Goal: Complete application form: Complete application form

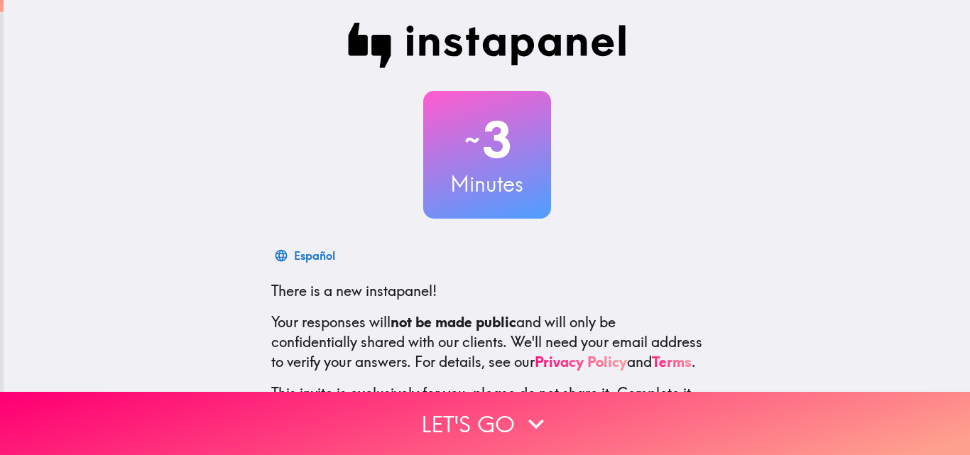
scroll to position [136, 0]
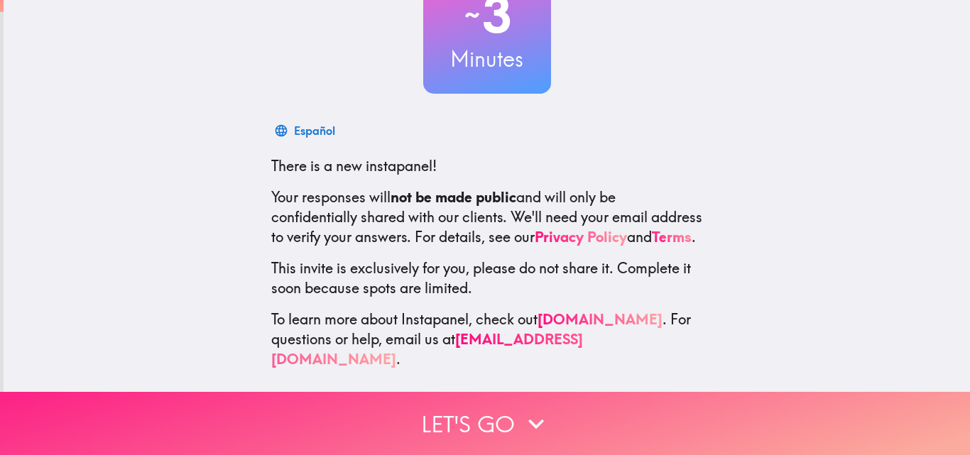
click at [461, 410] on button "Let's go" at bounding box center [485, 423] width 970 height 63
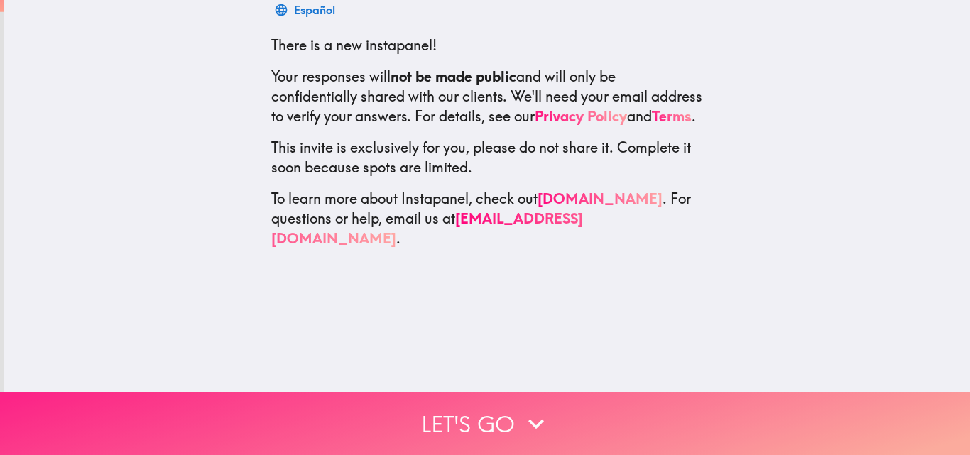
scroll to position [0, 0]
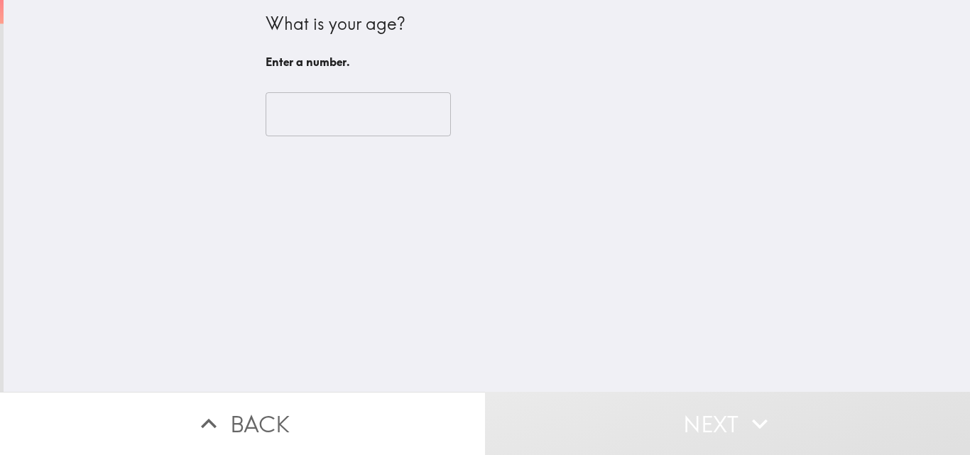
click at [319, 122] on input "number" at bounding box center [358, 114] width 185 height 44
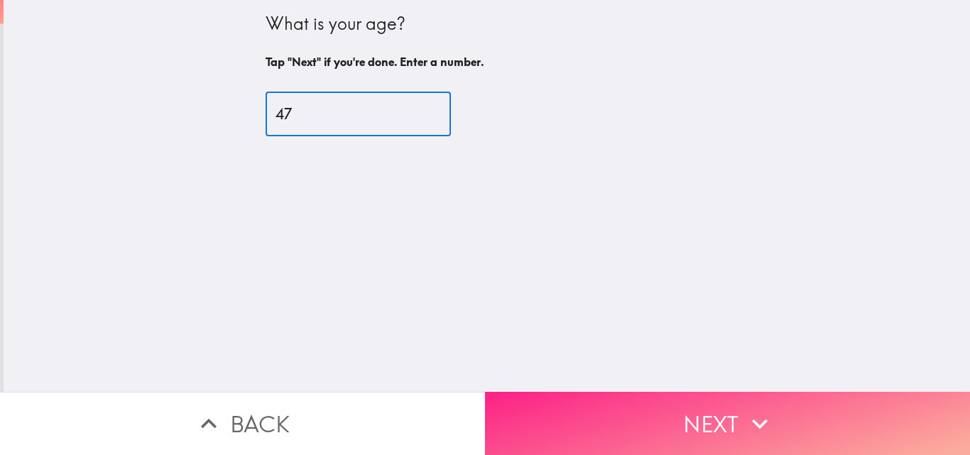
type input "47"
click at [694, 417] on button "Next" at bounding box center [727, 423] width 485 height 63
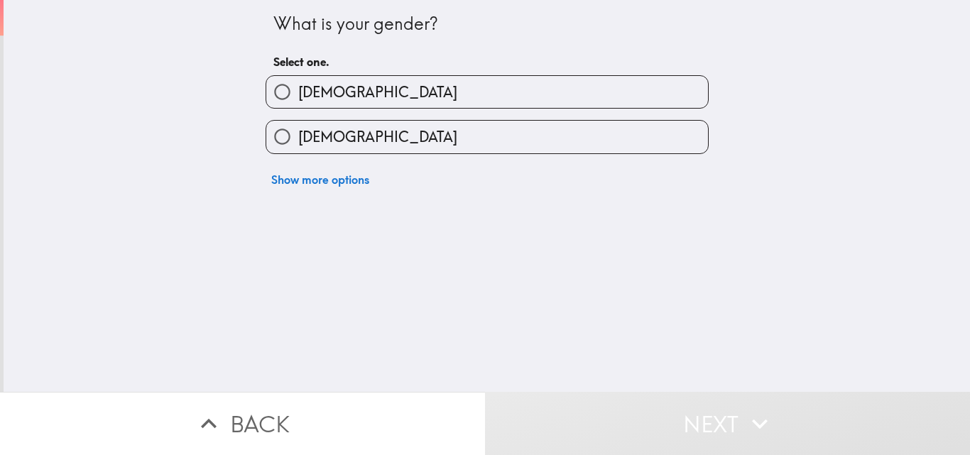
click at [358, 97] on label "[DEMOGRAPHIC_DATA]" at bounding box center [487, 92] width 442 height 32
click at [298, 97] on input "[DEMOGRAPHIC_DATA]" at bounding box center [282, 92] width 32 height 32
radio input "true"
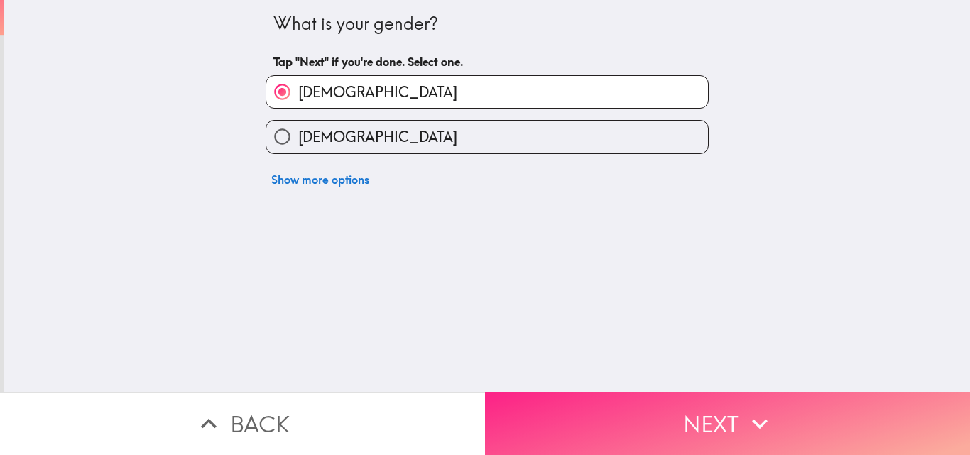
click at [699, 407] on button "Next" at bounding box center [727, 423] width 485 height 63
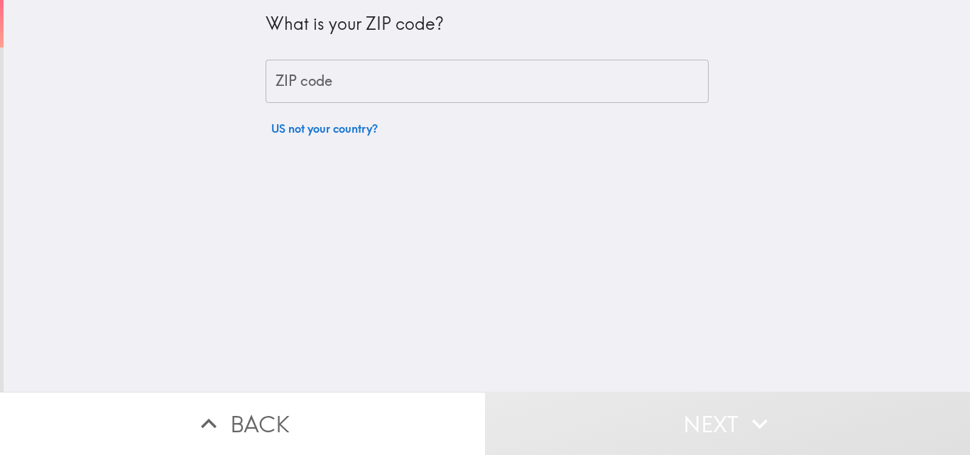
click at [287, 80] on input "ZIP code" at bounding box center [487, 82] width 443 height 44
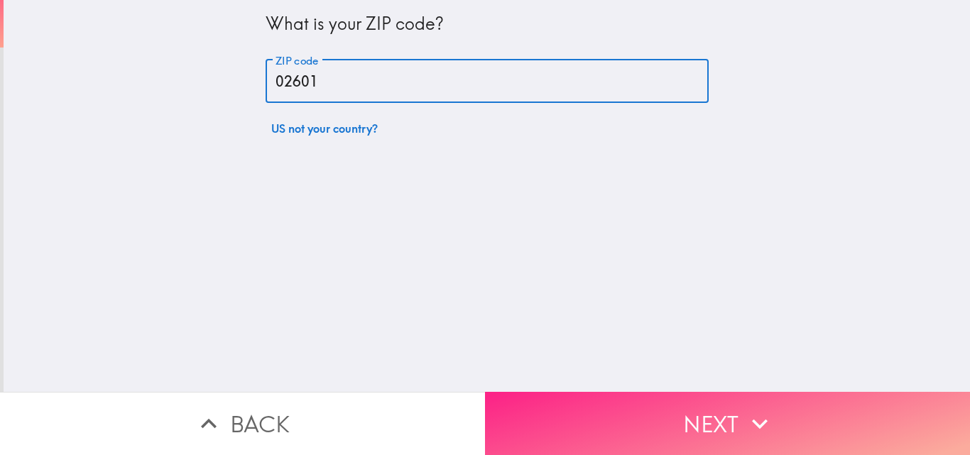
type input "02601"
click at [628, 400] on button "Next" at bounding box center [727, 423] width 485 height 63
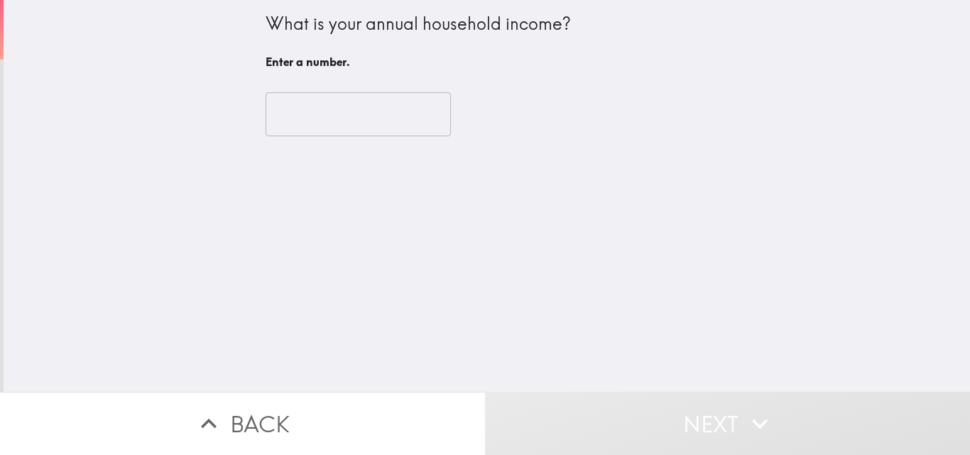
click at [359, 121] on input "number" at bounding box center [358, 114] width 185 height 44
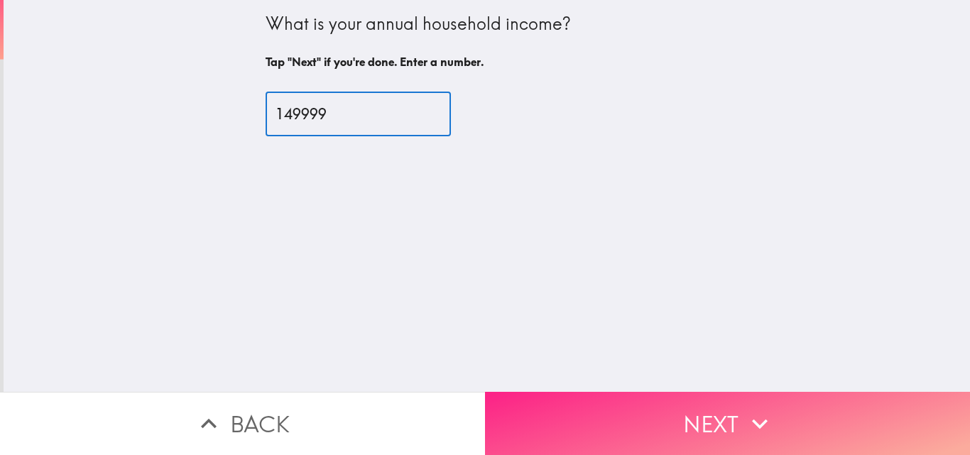
type input "149999"
click at [631, 396] on button "Next" at bounding box center [727, 423] width 485 height 63
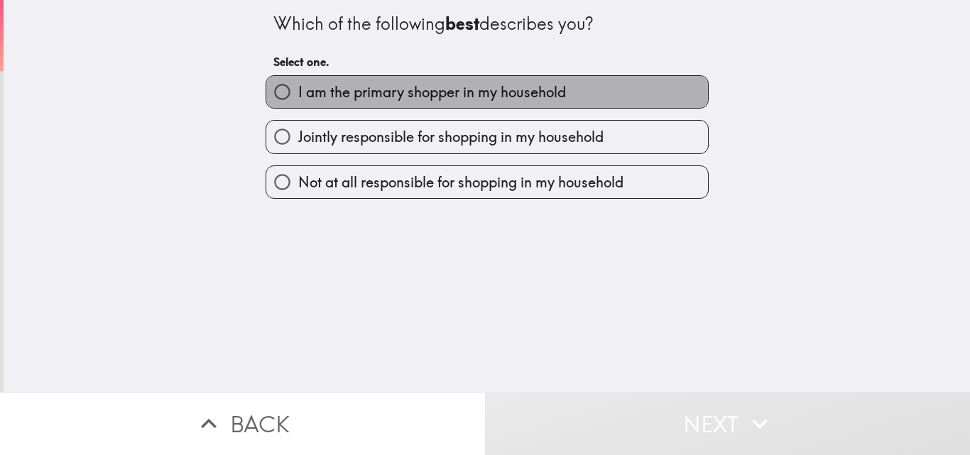
click at [418, 93] on span "I am the primary shopper in my household" at bounding box center [432, 92] width 268 height 20
click at [298, 93] on input "I am the primary shopper in my household" at bounding box center [282, 92] width 32 height 32
radio input "true"
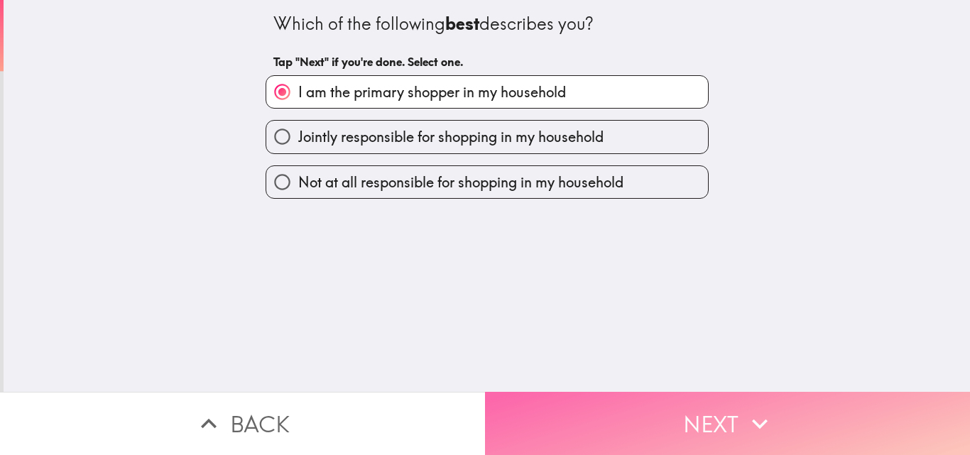
click at [715, 417] on button "Next" at bounding box center [727, 423] width 485 height 63
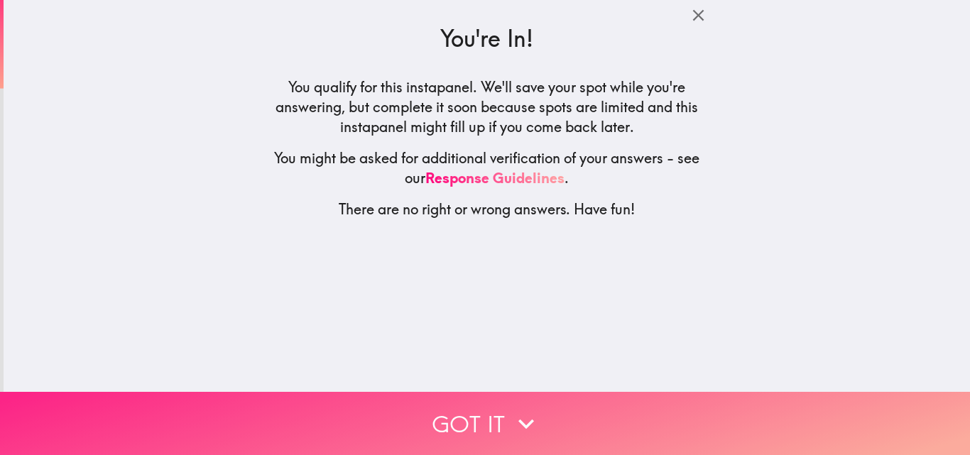
click at [614, 410] on button "Got it" at bounding box center [485, 423] width 970 height 63
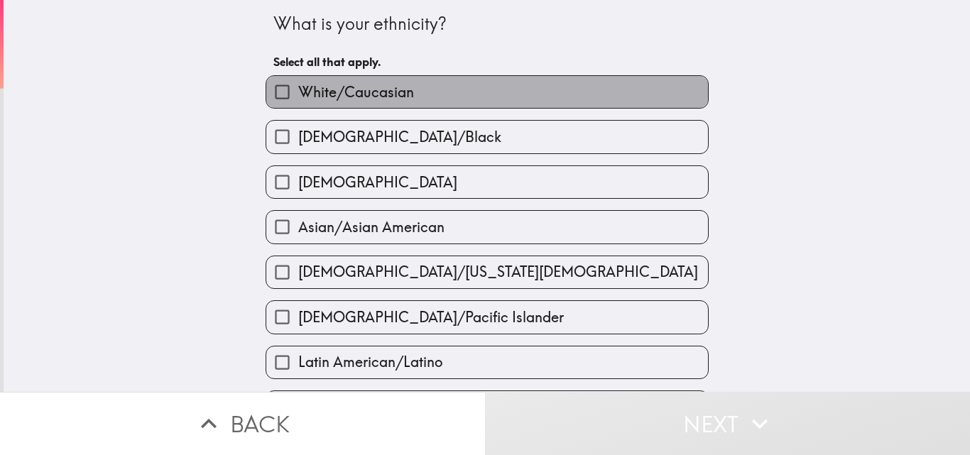
click at [448, 98] on label "White/Caucasian" at bounding box center [487, 92] width 442 height 32
click at [298, 98] on input "White/Caucasian" at bounding box center [282, 92] width 32 height 32
checkbox input "true"
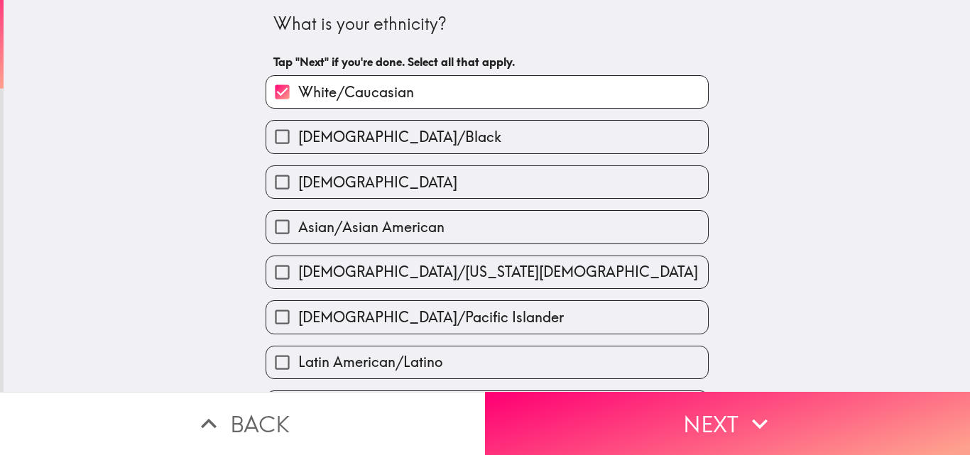
scroll to position [71, 0]
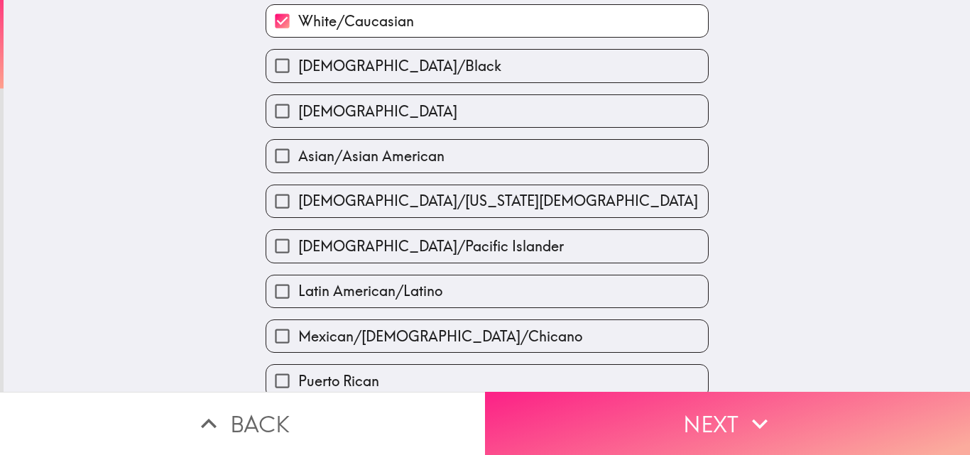
click at [721, 406] on button "Next" at bounding box center [727, 423] width 485 height 63
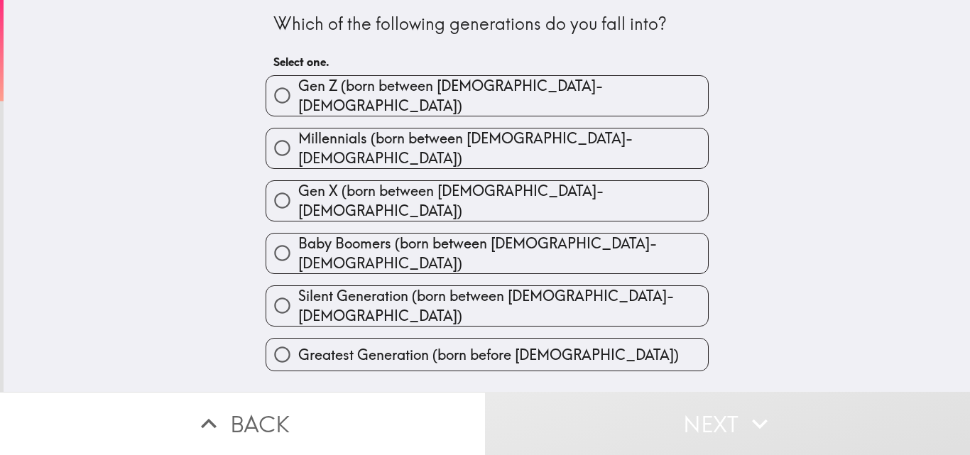
click at [458, 133] on span "Millennials (born between [DEMOGRAPHIC_DATA]-[DEMOGRAPHIC_DATA])" at bounding box center [503, 148] width 410 height 40
click at [298, 133] on input "Millennials (born between [DEMOGRAPHIC_DATA]-[DEMOGRAPHIC_DATA])" at bounding box center [282, 148] width 32 height 32
radio input "true"
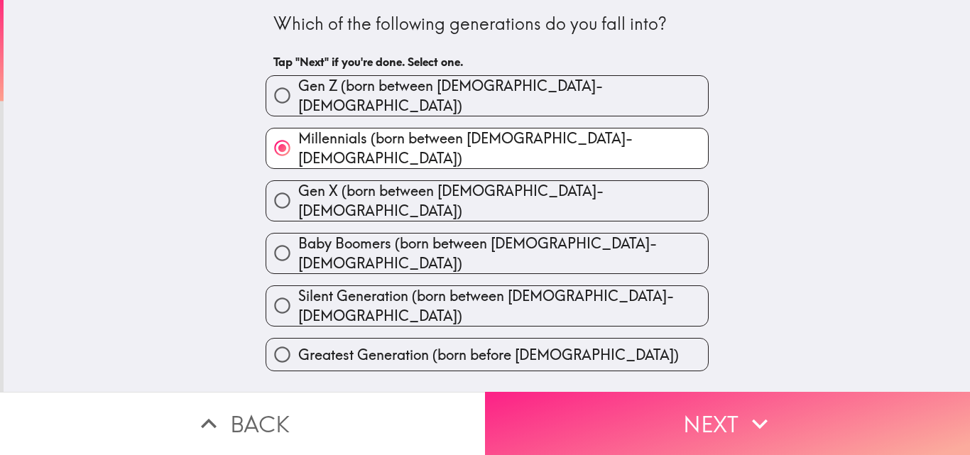
click at [686, 403] on button "Next" at bounding box center [727, 423] width 485 height 63
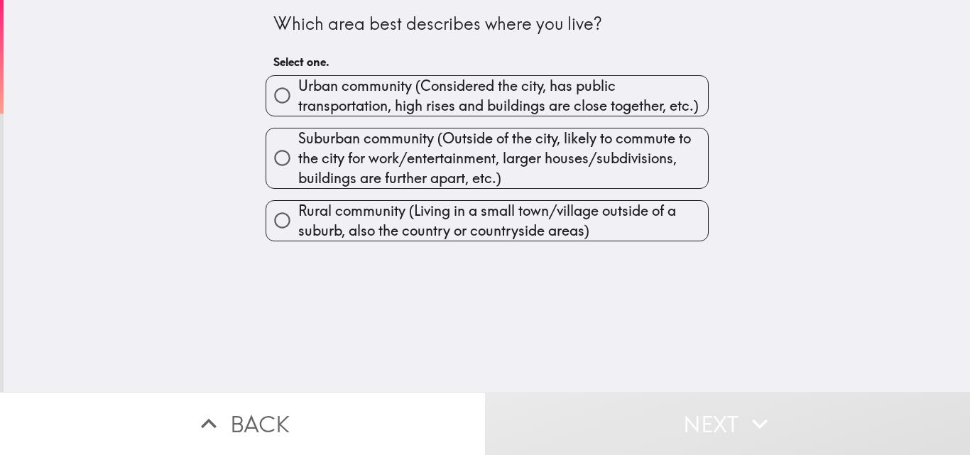
click at [463, 92] on span "Urban community (Considered the city, has public transportation, high rises and…" at bounding box center [503, 96] width 410 height 40
click at [298, 92] on input "Urban community (Considered the city, has public transportation, high rises and…" at bounding box center [282, 96] width 32 height 32
radio input "true"
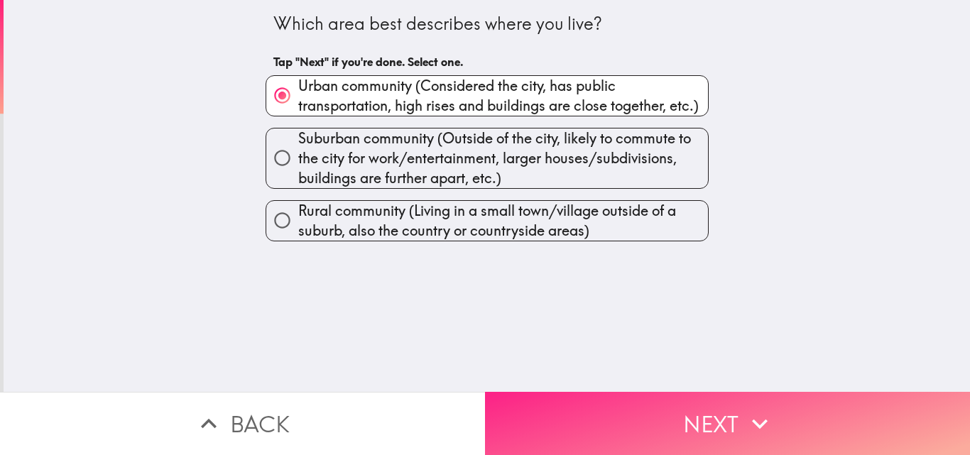
click at [728, 408] on button "Next" at bounding box center [727, 423] width 485 height 63
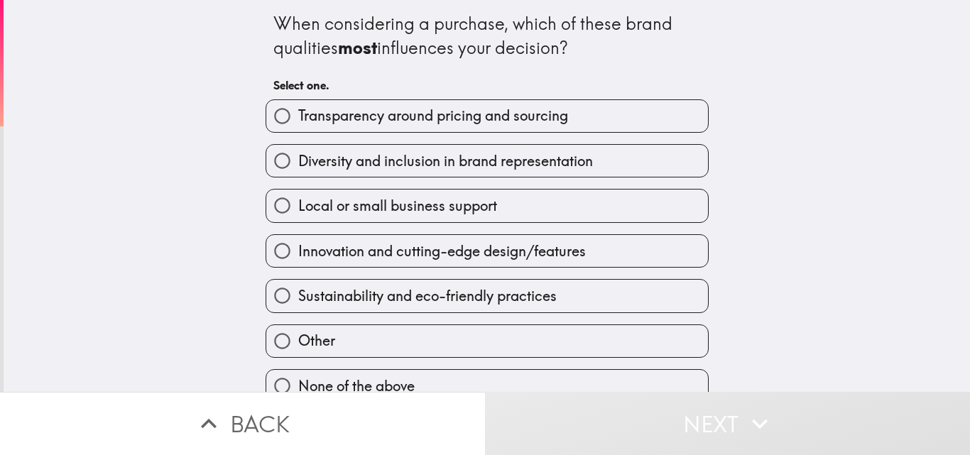
click at [422, 163] on span "Diversity and inclusion in brand representation" at bounding box center [445, 161] width 295 height 20
click at [298, 163] on input "Diversity and inclusion in brand representation" at bounding box center [282, 161] width 32 height 32
radio input "true"
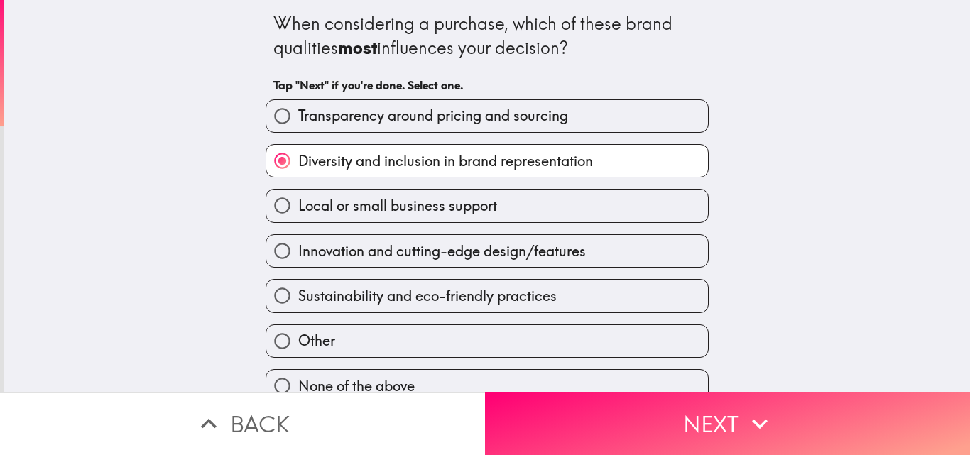
scroll to position [22, 0]
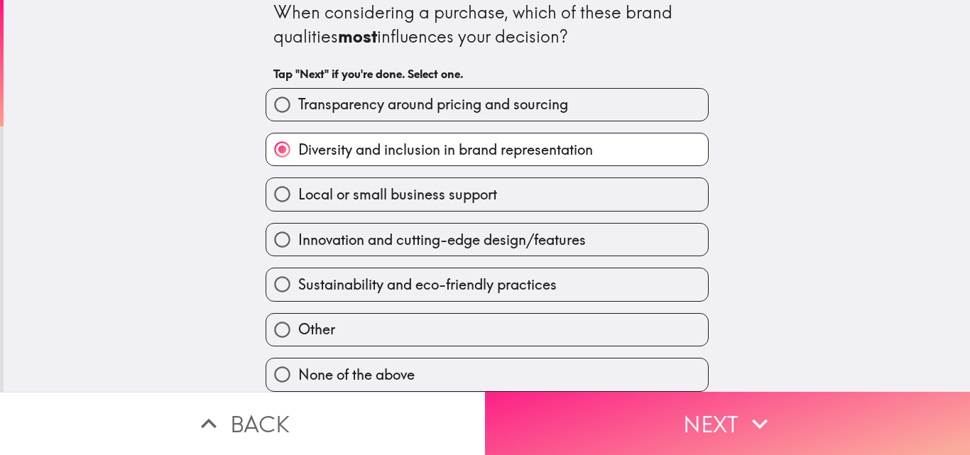
click at [750, 419] on icon "button" at bounding box center [759, 423] width 31 height 31
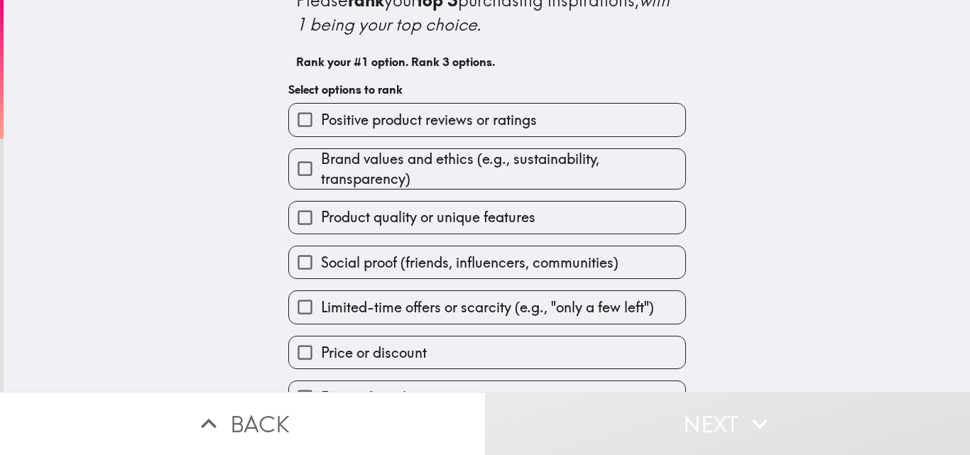
scroll to position [104, 0]
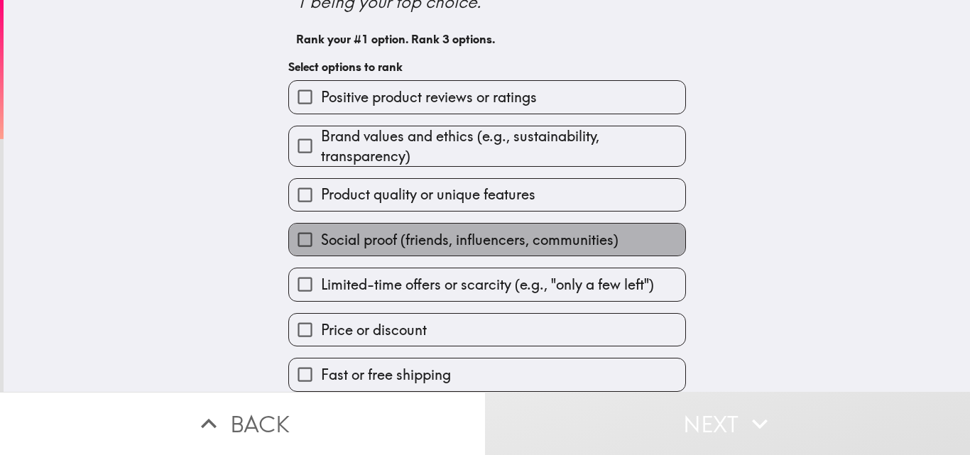
drag, startPoint x: 398, startPoint y: 237, endPoint x: 377, endPoint y: 185, distance: 56.4
click at [397, 236] on span "Social proof (friends, influencers, communities)" at bounding box center [469, 240] width 297 height 20
click at [321, 236] on input "Social proof (friends, influencers, communities)" at bounding box center [305, 240] width 32 height 32
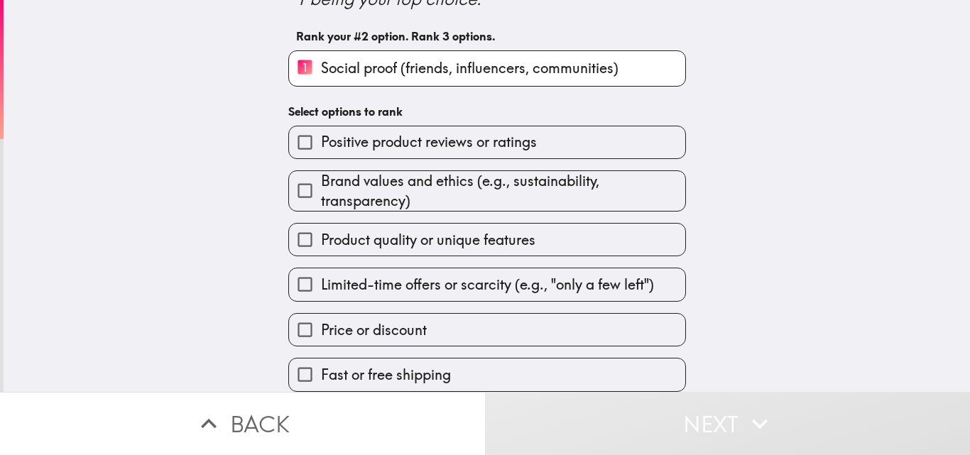
click at [372, 177] on span "Brand values and ethics (e.g., sustainability, transparency)" at bounding box center [503, 191] width 364 height 40
click at [321, 177] on input "Brand values and ethics (e.g., sustainability, transparency)" at bounding box center [305, 191] width 32 height 32
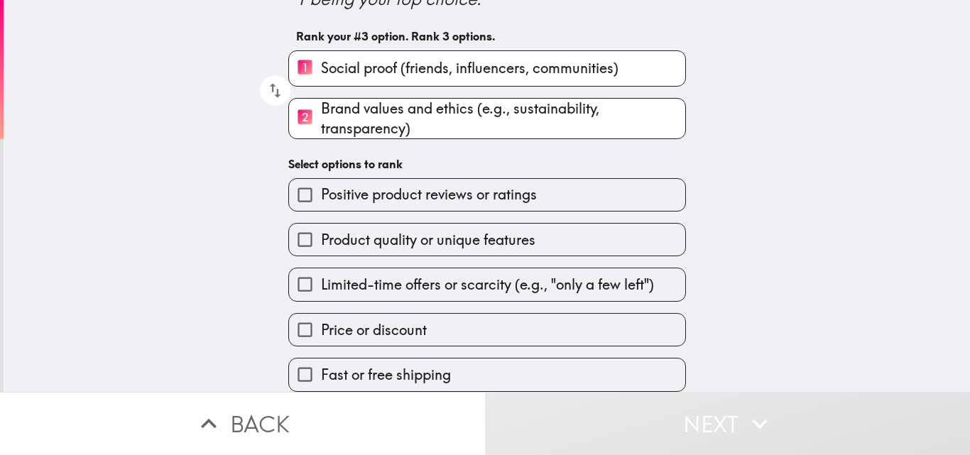
click at [374, 256] on div "Limited-time offers or scarcity (e.g., "only a few left")" at bounding box center [481, 278] width 409 height 45
click at [387, 288] on label "Limited-time offers or scarcity (e.g., "only a few left")" at bounding box center [487, 284] width 396 height 32
click at [321, 288] on input "Limited-time offers or scarcity (e.g., "only a few left")" at bounding box center [305, 284] width 32 height 32
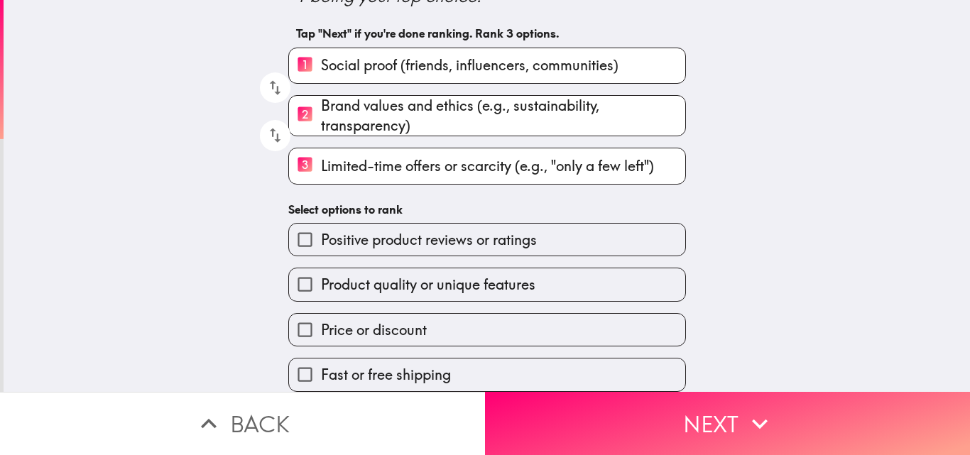
scroll to position [110, 0]
click at [430, 230] on span "Positive product reviews or ratings" at bounding box center [429, 240] width 216 height 20
click at [321, 224] on input "Positive product reviews or ratings" at bounding box center [305, 240] width 32 height 32
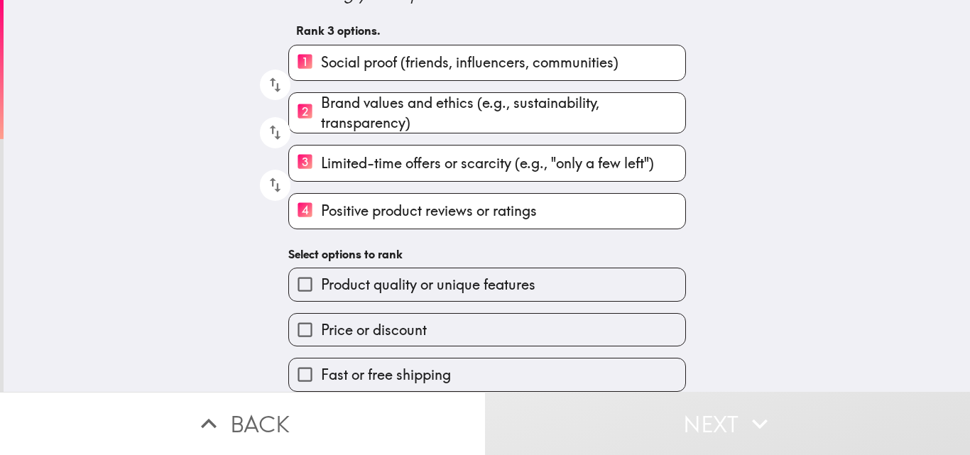
scroll to position [113, 0]
drag, startPoint x: 511, startPoint y: 297, endPoint x: 505, endPoint y: 310, distance: 13.7
click at [510, 302] on div "Price or discount" at bounding box center [481, 324] width 409 height 45
drag, startPoint x: 407, startPoint y: 214, endPoint x: 444, endPoint y: 134, distance: 88.0
click at [444, 134] on div "1 Social proof (friends, influencers, communities) 2 Brand values and ethics (e…" at bounding box center [481, 131] width 409 height 196
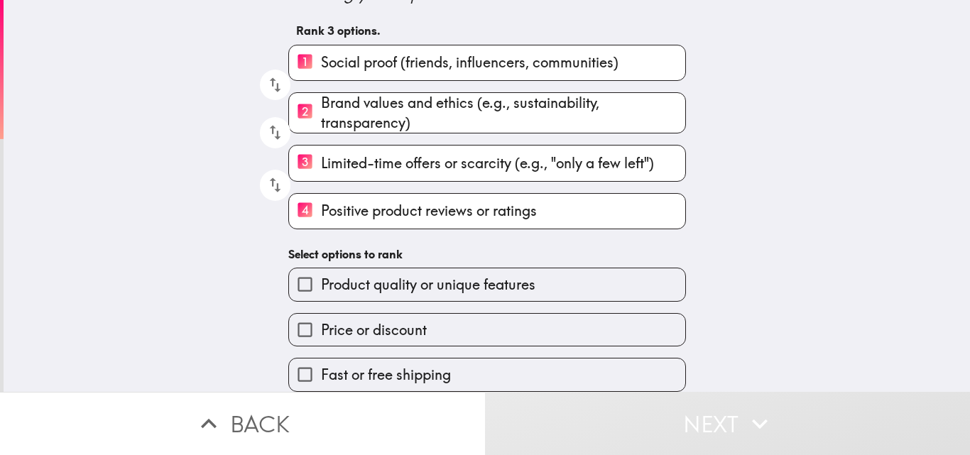
drag, startPoint x: 476, startPoint y: 192, endPoint x: 484, endPoint y: 139, distance: 53.1
click at [484, 139] on div "1 Social proof (friends, influencers, communities) 2 Brand values and ethics (e…" at bounding box center [481, 131] width 409 height 196
click at [266, 175] on icon "button" at bounding box center [275, 184] width 19 height 19
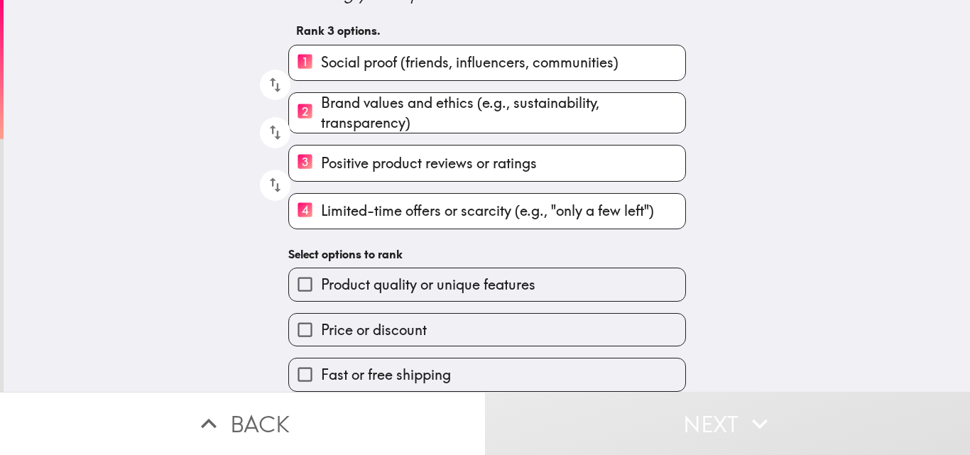
click at [323, 212] on label "4 Limited-time offers or scarcity (e.g., "only a few left")" at bounding box center [487, 211] width 396 height 35
click at [321, 212] on input "4 Limited-time offers or scarcity (e.g., "only a few left")" at bounding box center [305, 211] width 32 height 35
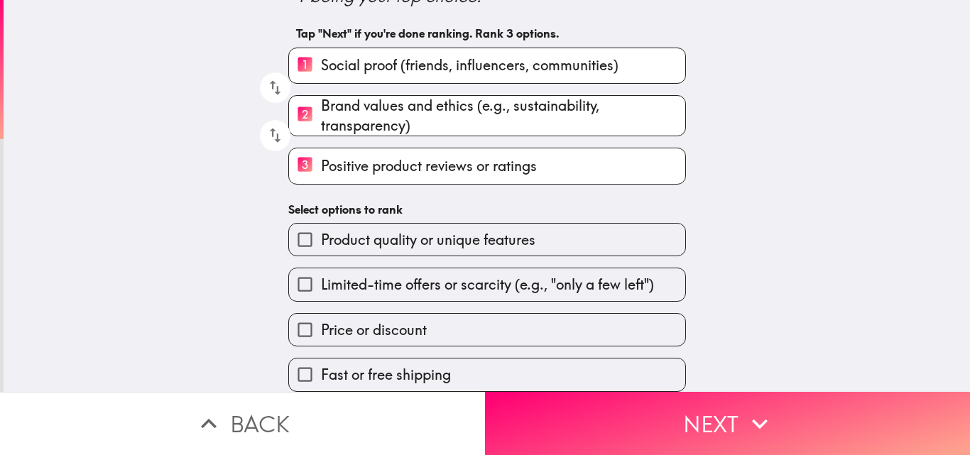
scroll to position [110, 0]
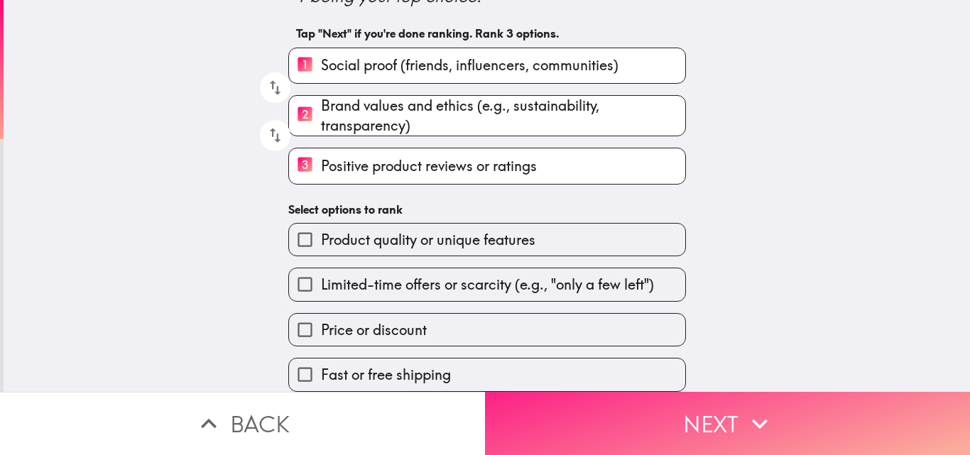
click at [608, 402] on button "Next" at bounding box center [727, 423] width 485 height 63
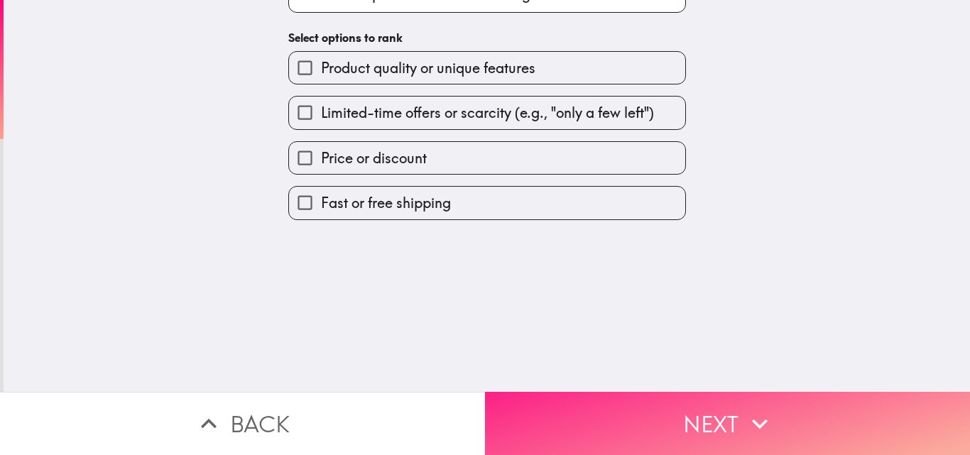
scroll to position [0, 0]
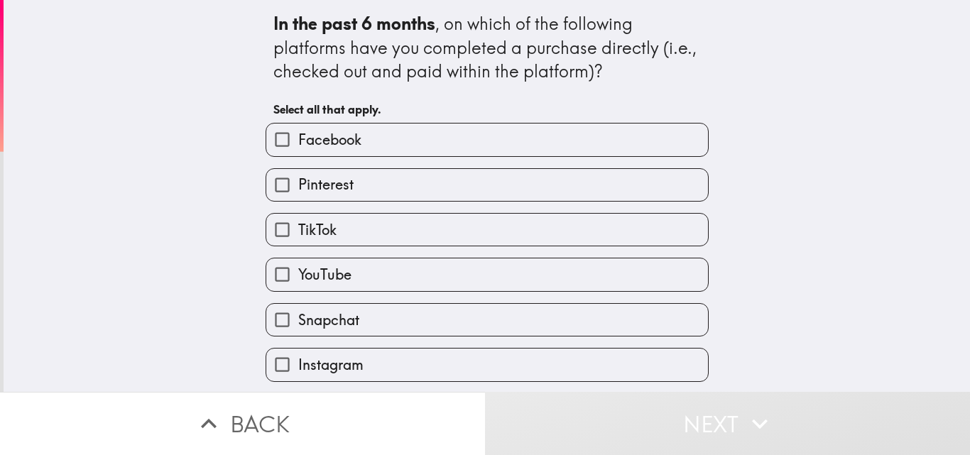
click at [282, 153] on input "Facebook" at bounding box center [282, 140] width 32 height 32
checkbox input "true"
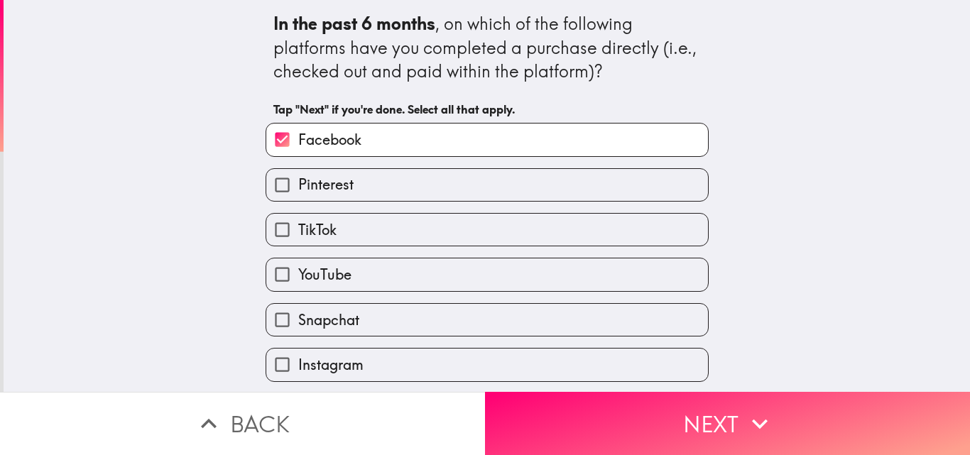
click at [283, 178] on input "Pinterest" at bounding box center [282, 185] width 32 height 32
checkbox input "true"
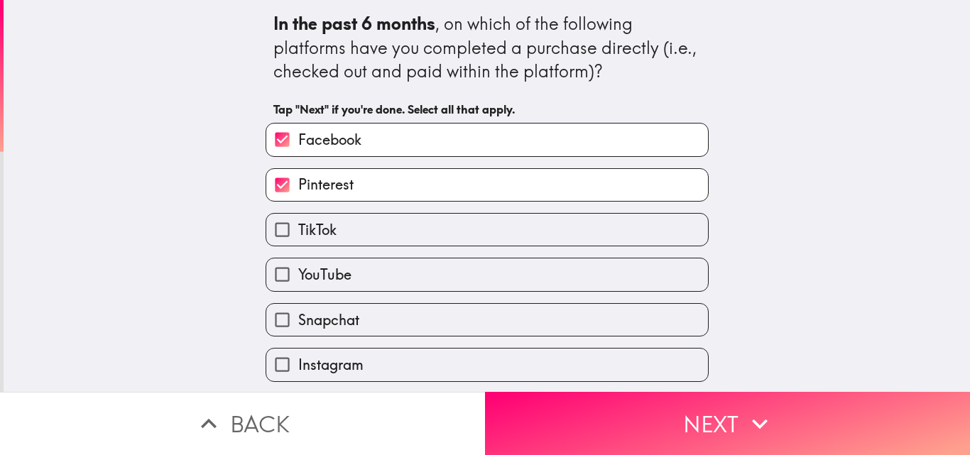
click at [306, 235] on span "TikTok" at bounding box center [317, 230] width 38 height 20
click at [298, 235] on input "TikTok" at bounding box center [282, 230] width 32 height 32
checkbox input "true"
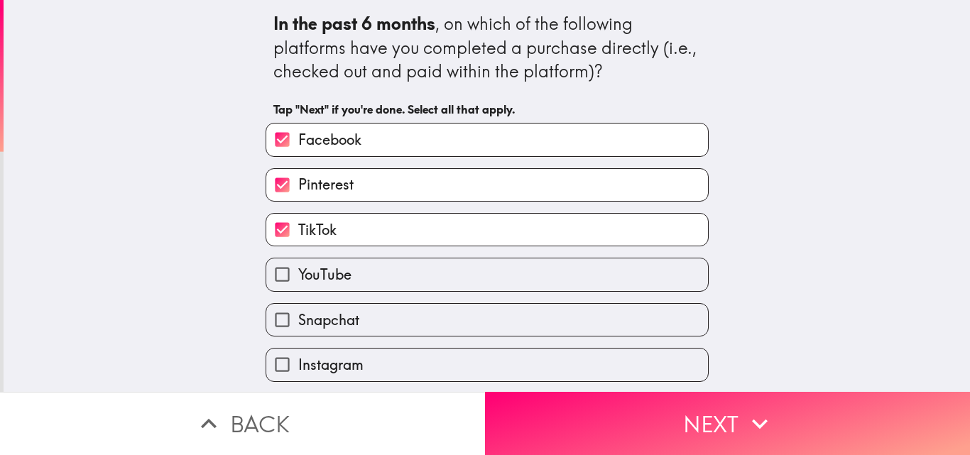
click at [327, 279] on span "YouTube" at bounding box center [324, 275] width 53 height 20
click at [298, 279] on input "YouTube" at bounding box center [282, 274] width 32 height 32
checkbox input "true"
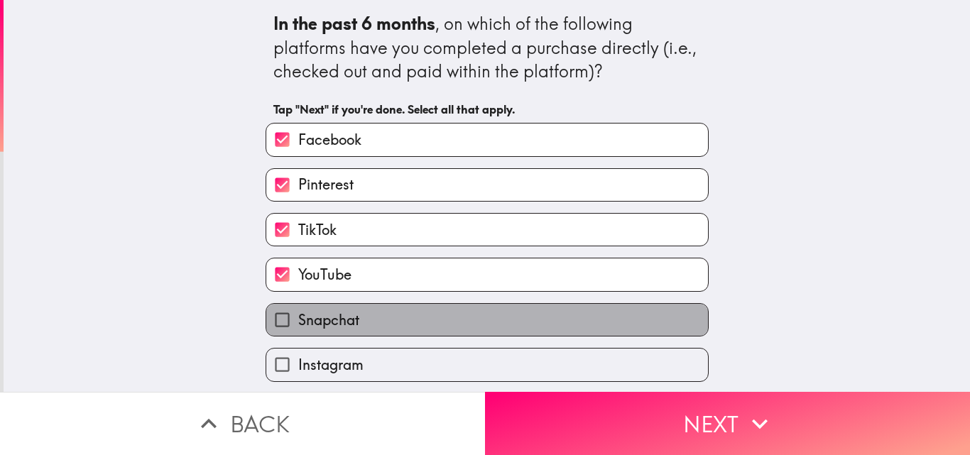
click at [335, 319] on span "Snapchat" at bounding box center [328, 320] width 61 height 20
click at [298, 319] on input "Snapchat" at bounding box center [282, 320] width 32 height 32
checkbox input "true"
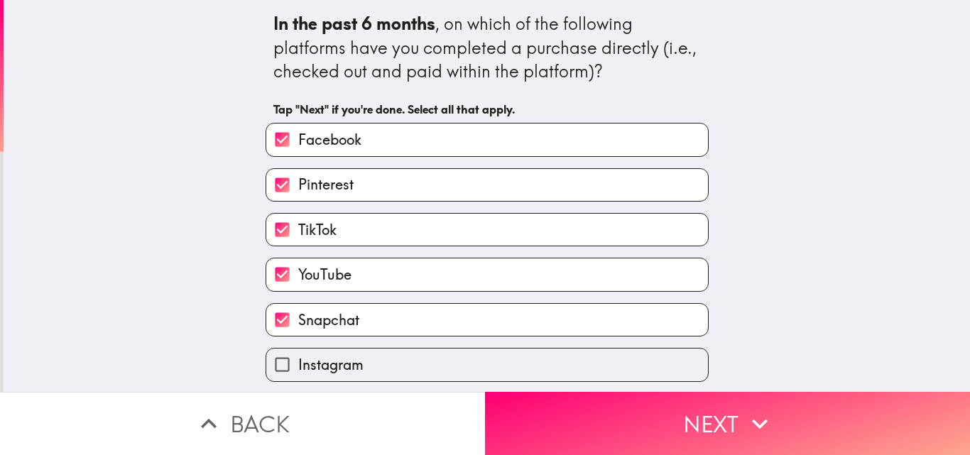
scroll to position [45, 0]
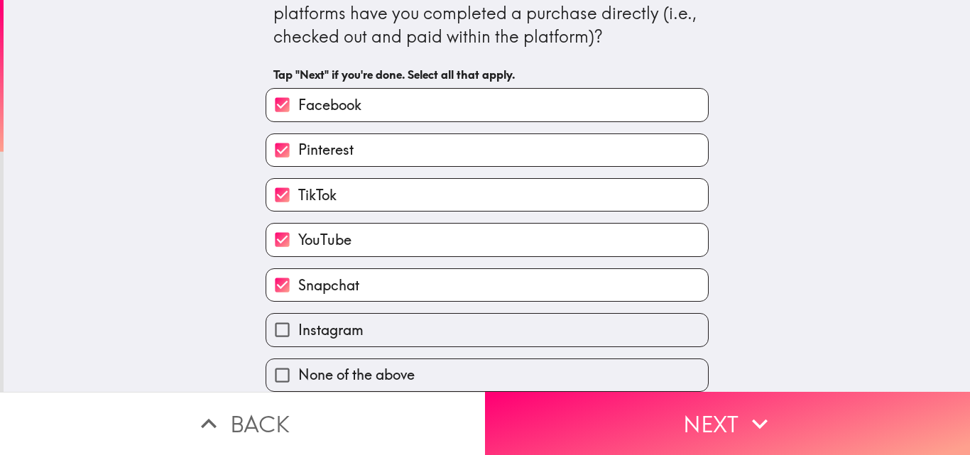
click at [328, 320] on span "Instagram" at bounding box center [330, 330] width 65 height 20
click at [298, 314] on input "Instagram" at bounding box center [282, 330] width 32 height 32
checkbox input "true"
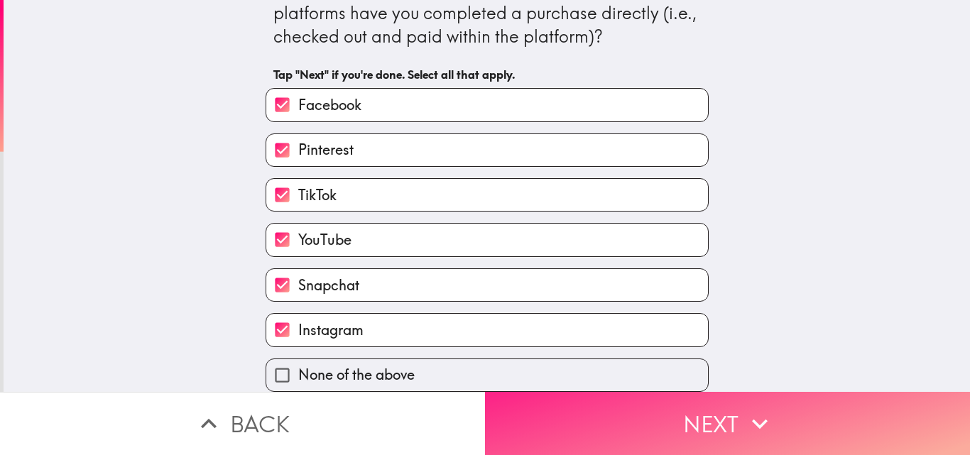
click at [591, 396] on button "Next" at bounding box center [727, 423] width 485 height 63
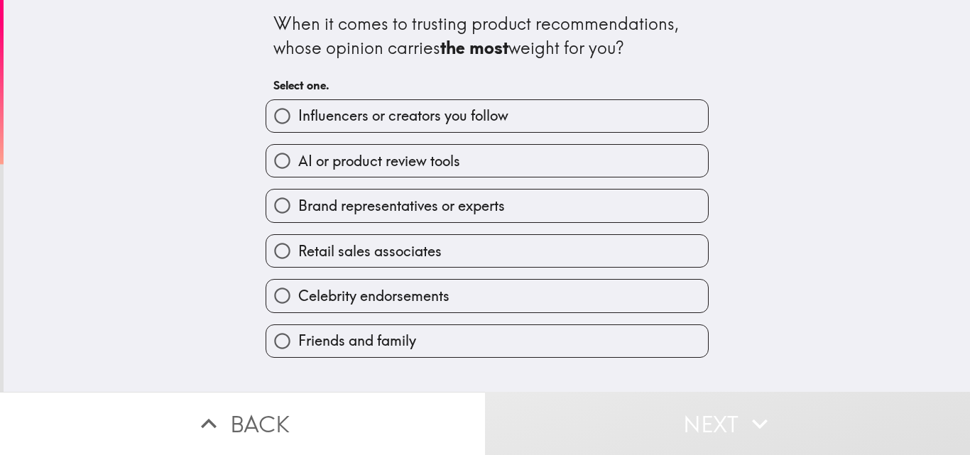
click at [469, 207] on span "Brand representatives or experts" at bounding box center [401, 206] width 207 height 20
click at [298, 207] on input "Brand representatives or experts" at bounding box center [282, 206] width 32 height 32
radio input "true"
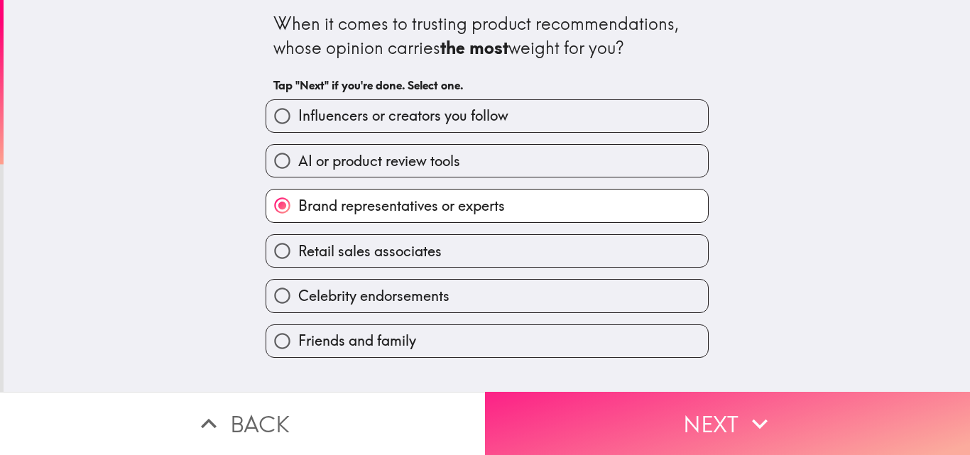
click at [686, 400] on button "Next" at bounding box center [727, 423] width 485 height 63
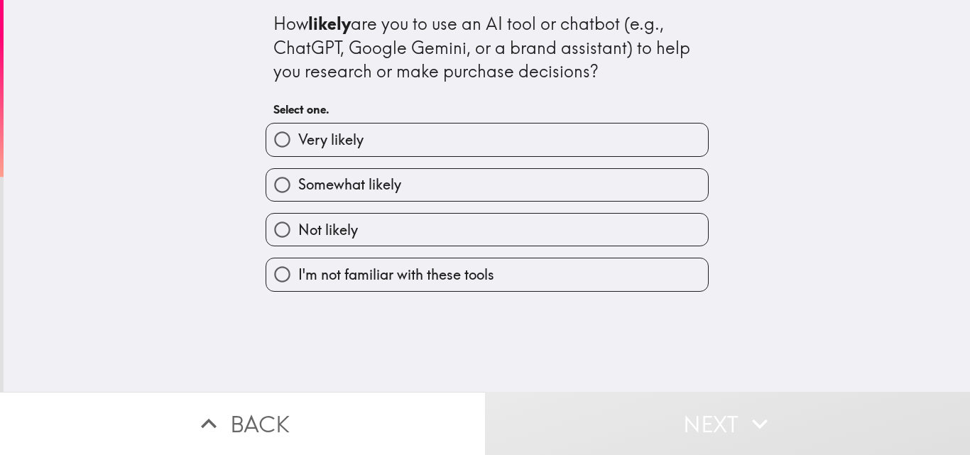
click at [285, 133] on input "Very likely" at bounding box center [282, 140] width 32 height 32
radio input "true"
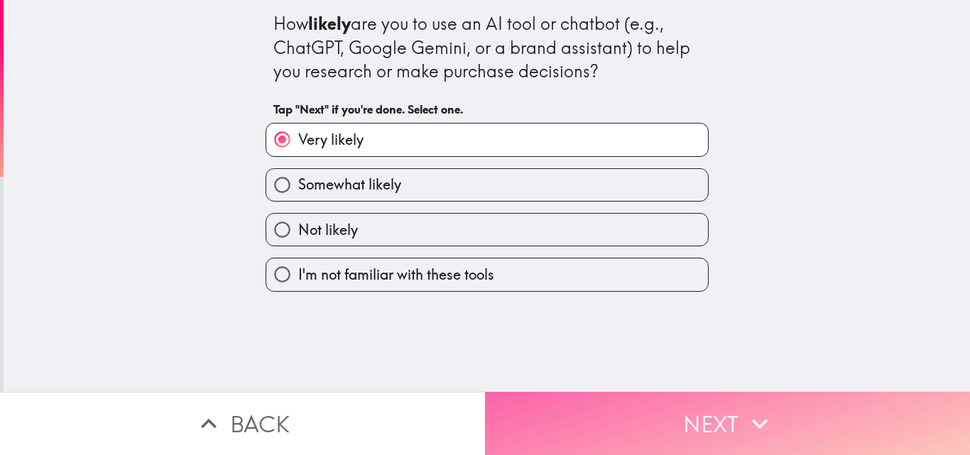
click at [698, 412] on button "Next" at bounding box center [727, 423] width 485 height 63
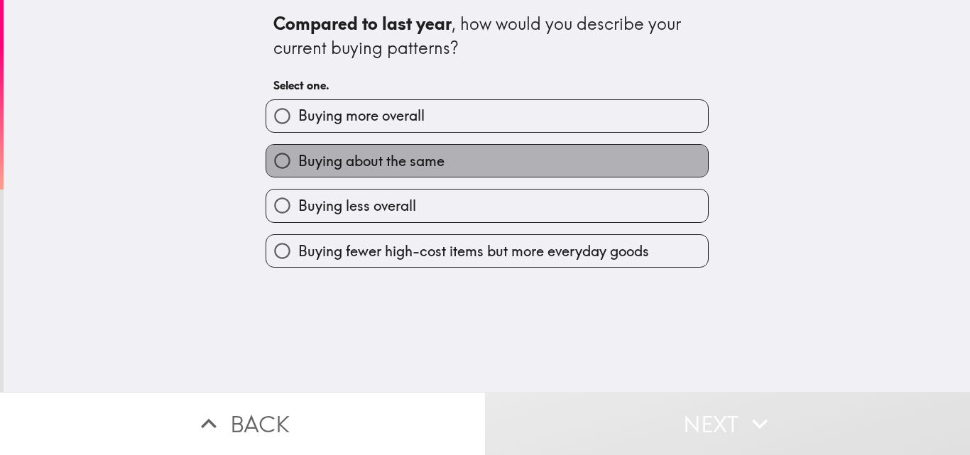
click at [329, 155] on span "Buying about the same" at bounding box center [371, 161] width 146 height 20
click at [298, 155] on input "Buying about the same" at bounding box center [282, 161] width 32 height 32
radio input "true"
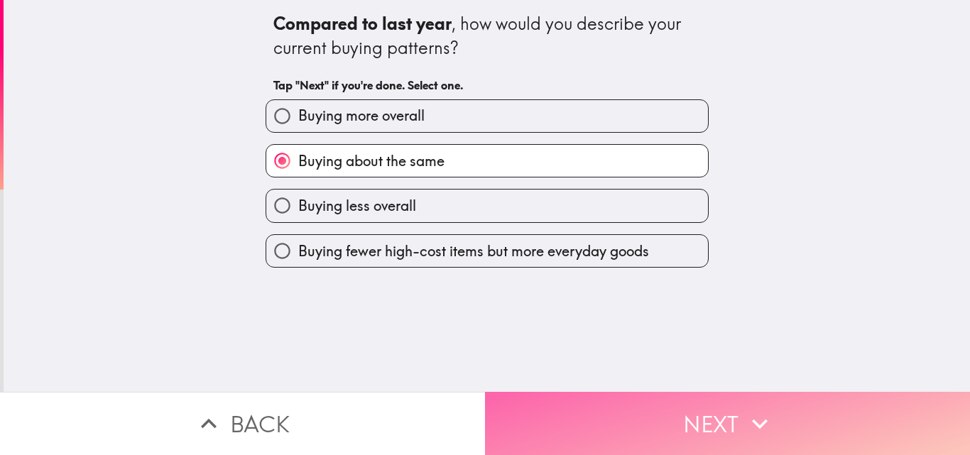
click at [635, 397] on button "Next" at bounding box center [727, 423] width 485 height 63
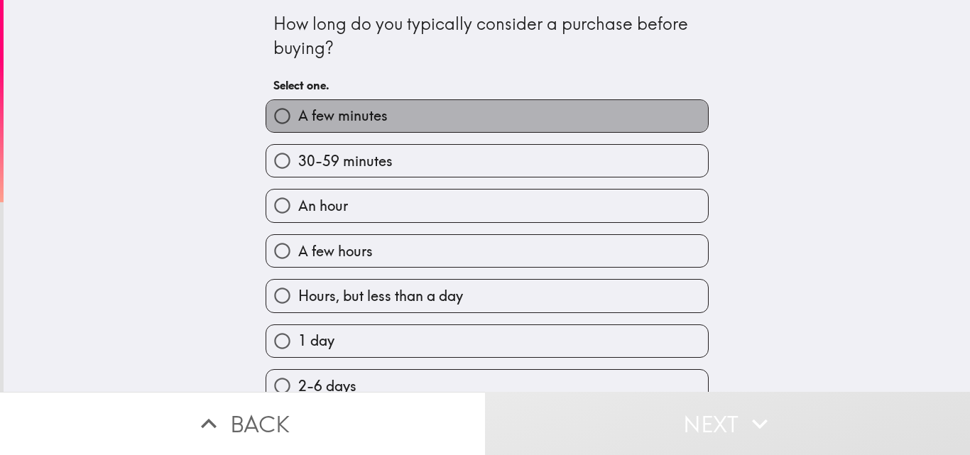
click at [329, 124] on span "A few minutes" at bounding box center [342, 116] width 89 height 20
click at [298, 124] on input "A few minutes" at bounding box center [282, 116] width 32 height 32
radio input "true"
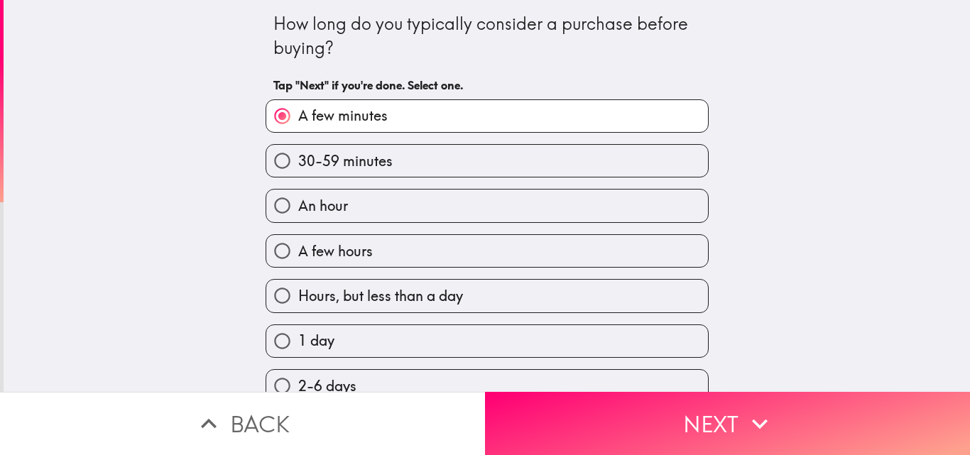
scroll to position [355, 0]
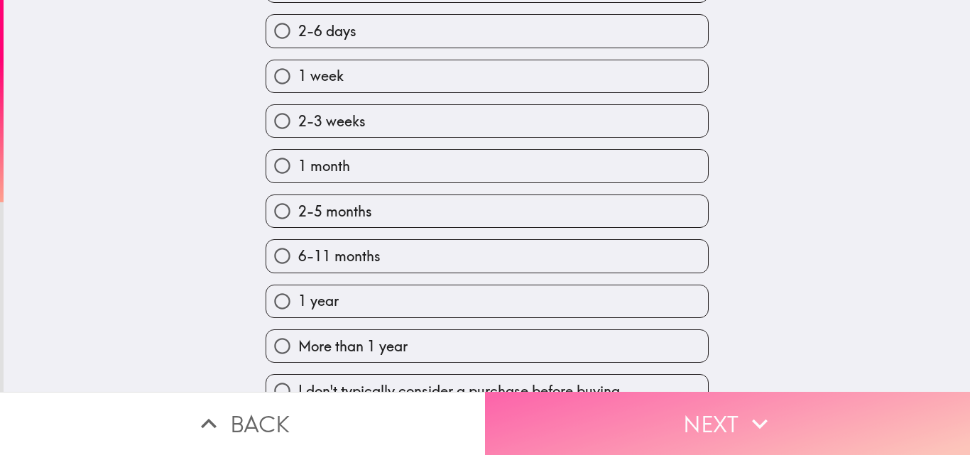
click at [704, 394] on button "Next" at bounding box center [727, 423] width 485 height 63
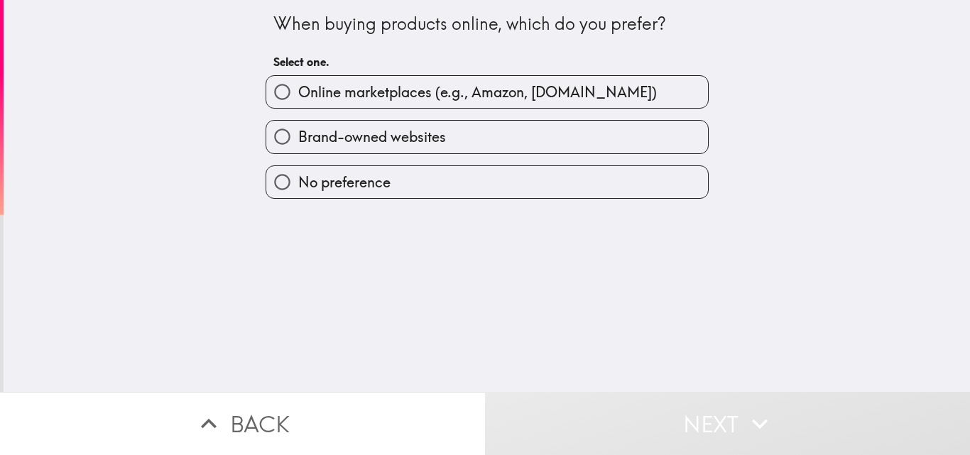
click at [382, 101] on span "Online marketplaces (e.g., Amazon, [DOMAIN_NAME])" at bounding box center [477, 92] width 358 height 20
click at [298, 101] on input "Online marketplaces (e.g., Amazon, [DOMAIN_NAME])" at bounding box center [282, 92] width 32 height 32
radio input "true"
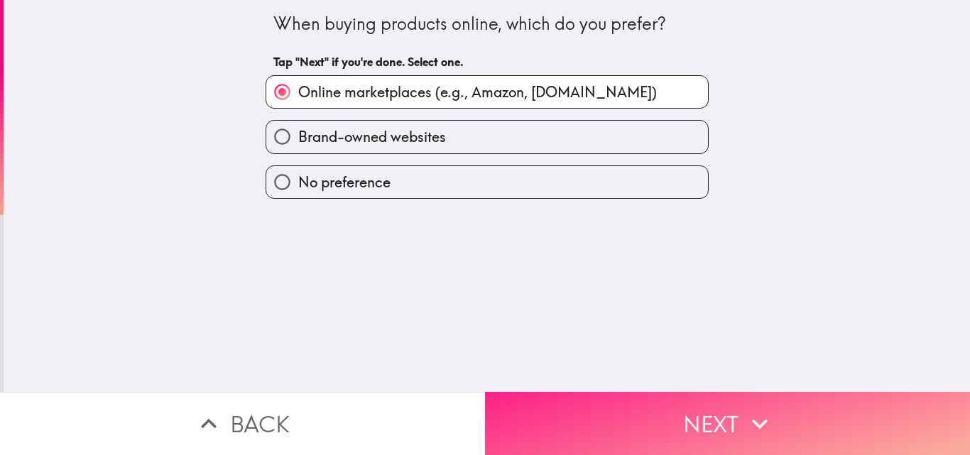
click at [642, 410] on button "Next" at bounding box center [727, 423] width 485 height 63
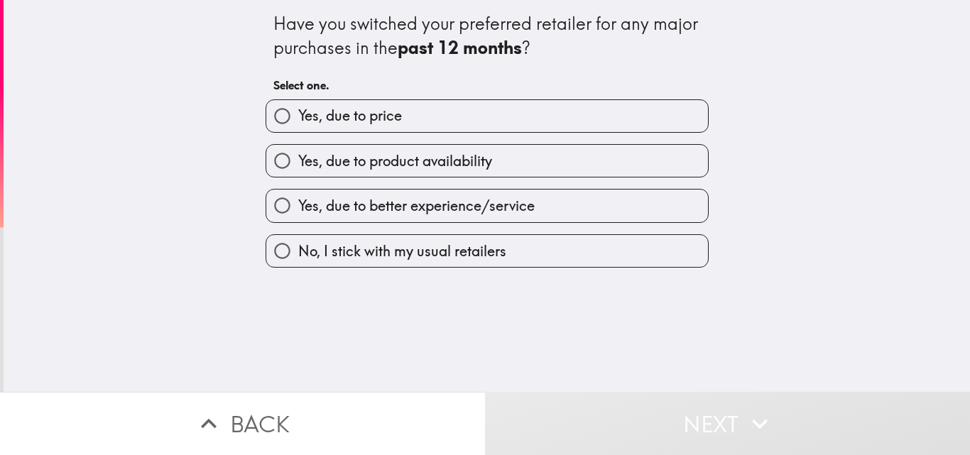
click at [362, 118] on span "Yes, due to price" at bounding box center [350, 116] width 104 height 20
click at [298, 118] on input "Yes, due to price" at bounding box center [282, 116] width 32 height 32
radio input "true"
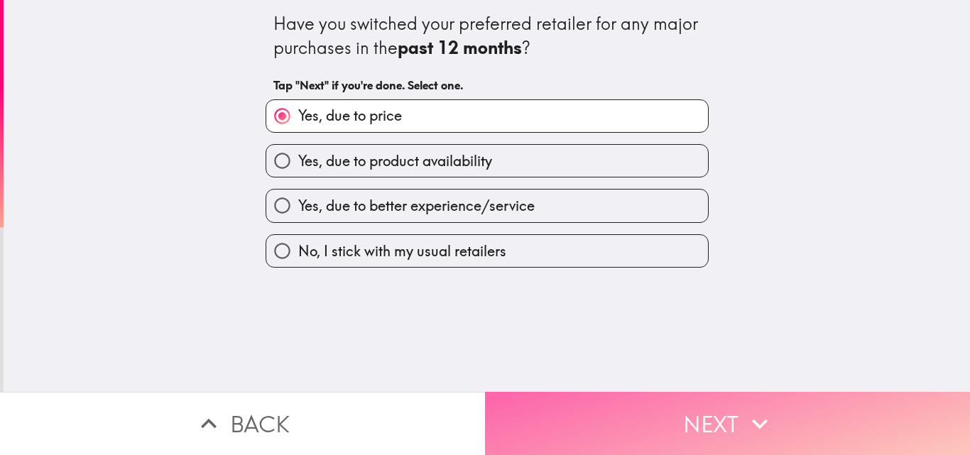
click at [710, 395] on button "Next" at bounding box center [727, 423] width 485 height 63
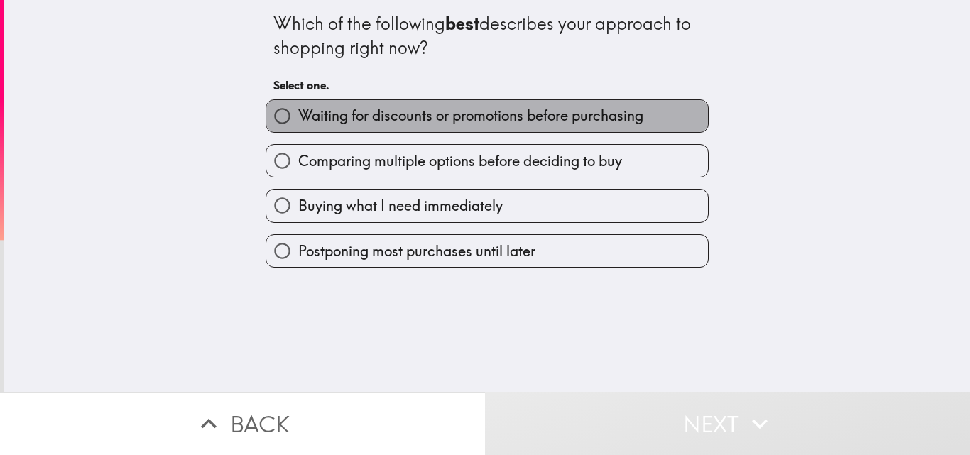
click at [399, 126] on span "Waiting for discounts or promotions before purchasing" at bounding box center [470, 116] width 345 height 20
click at [298, 126] on input "Waiting for discounts or promotions before purchasing" at bounding box center [282, 116] width 32 height 32
radio input "true"
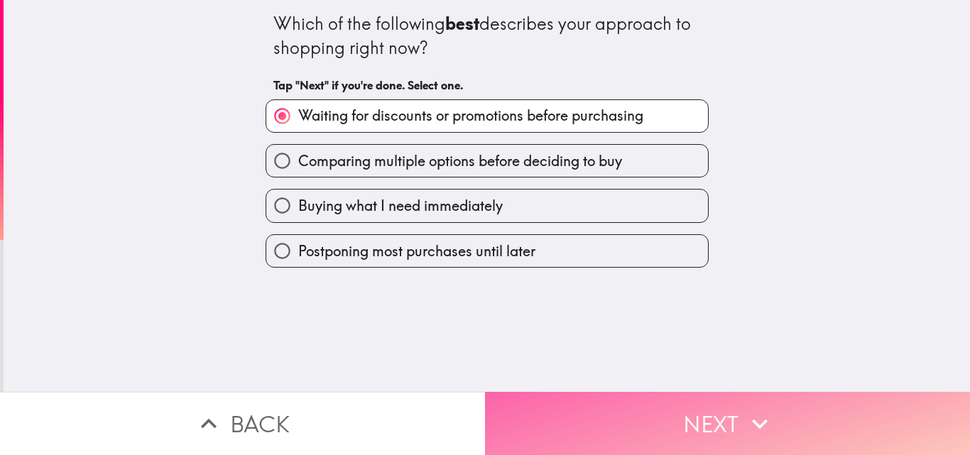
click at [669, 397] on button "Next" at bounding box center [727, 423] width 485 height 63
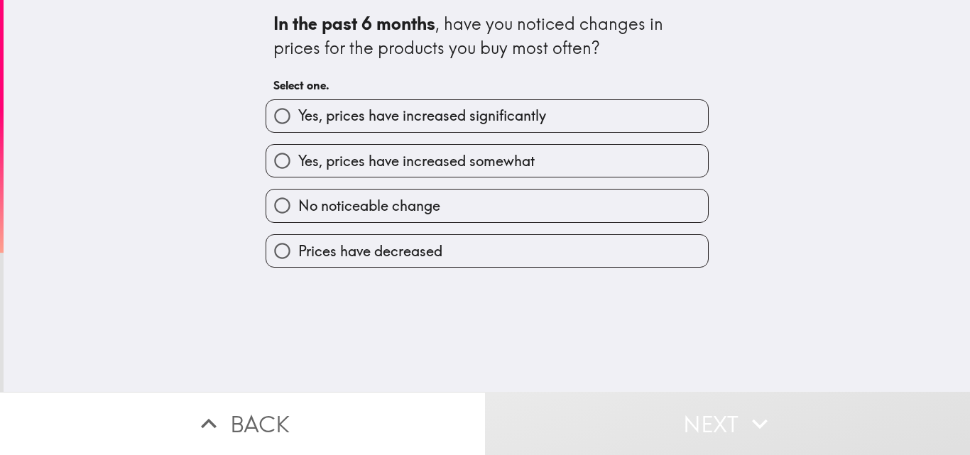
click at [466, 130] on label "Yes, prices have increased significantly" at bounding box center [487, 116] width 442 height 32
click at [298, 130] on input "Yes, prices have increased significantly" at bounding box center [282, 116] width 32 height 32
radio input "true"
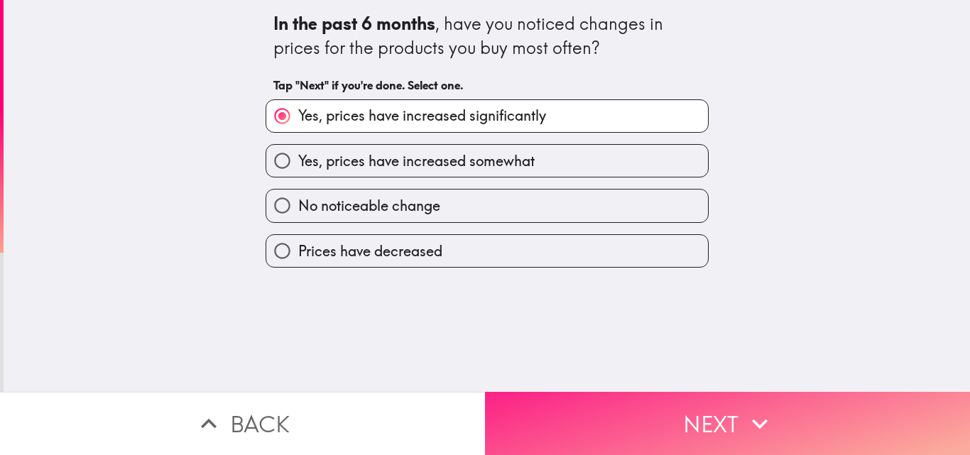
click at [671, 402] on button "Next" at bounding box center [727, 423] width 485 height 63
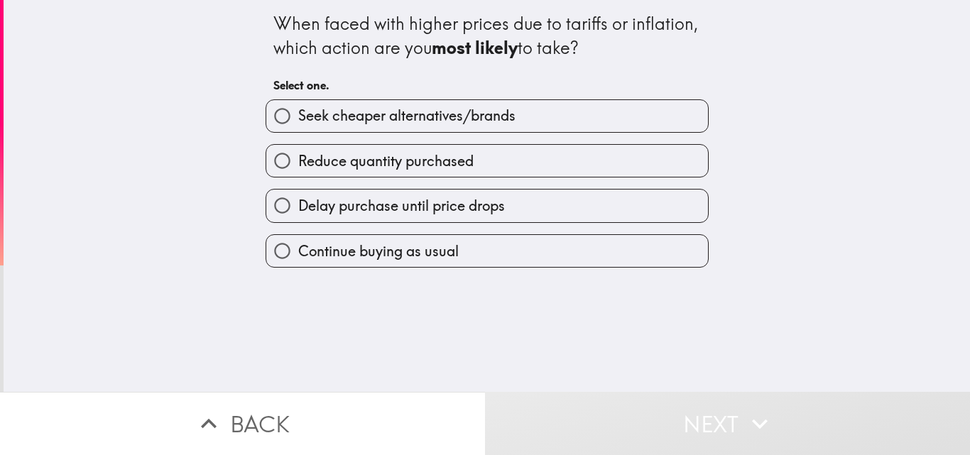
click at [414, 124] on span "Seek cheaper alternatives/brands" at bounding box center [406, 116] width 217 height 20
click at [298, 124] on input "Seek cheaper alternatives/brands" at bounding box center [282, 116] width 32 height 32
radio input "true"
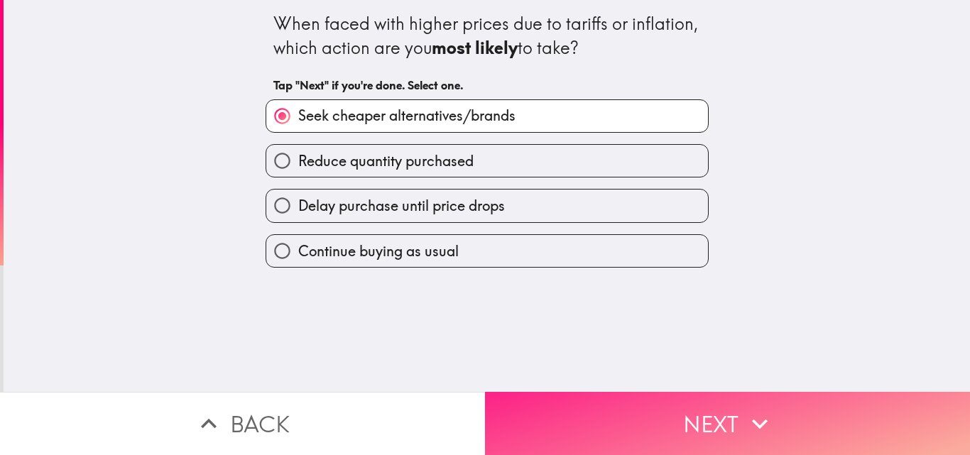
click at [676, 431] on button "Next" at bounding box center [727, 423] width 485 height 63
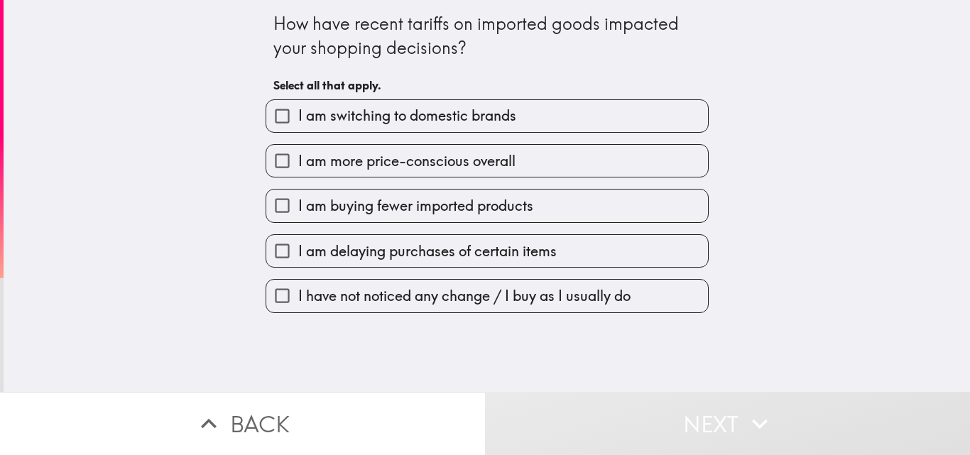
click at [464, 177] on div "I am buying fewer imported products" at bounding box center [481, 199] width 454 height 45
click at [422, 160] on span "I am more price-conscious overall" at bounding box center [406, 161] width 217 height 20
click at [298, 160] on input "I am more price-conscious overall" at bounding box center [282, 161] width 32 height 32
checkbox input "true"
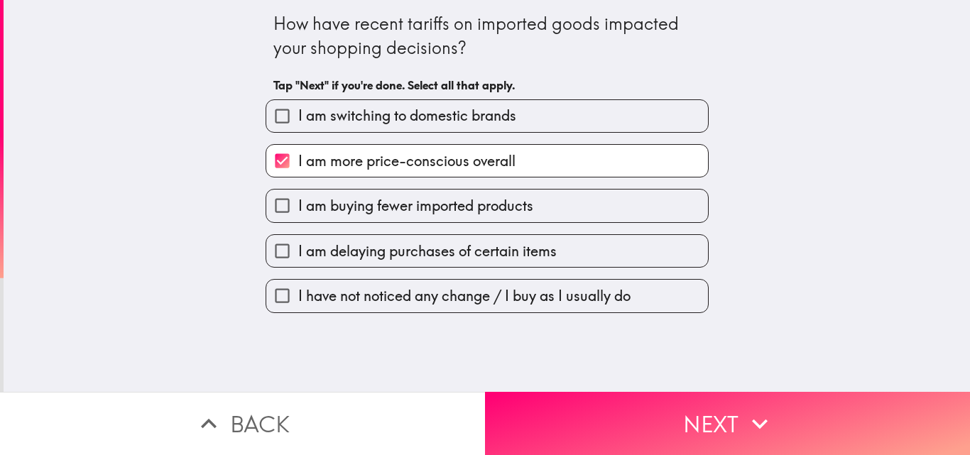
click at [434, 204] on span "I am buying fewer imported products" at bounding box center [415, 206] width 235 height 20
click at [298, 204] on input "I am buying fewer imported products" at bounding box center [282, 206] width 32 height 32
checkbox input "true"
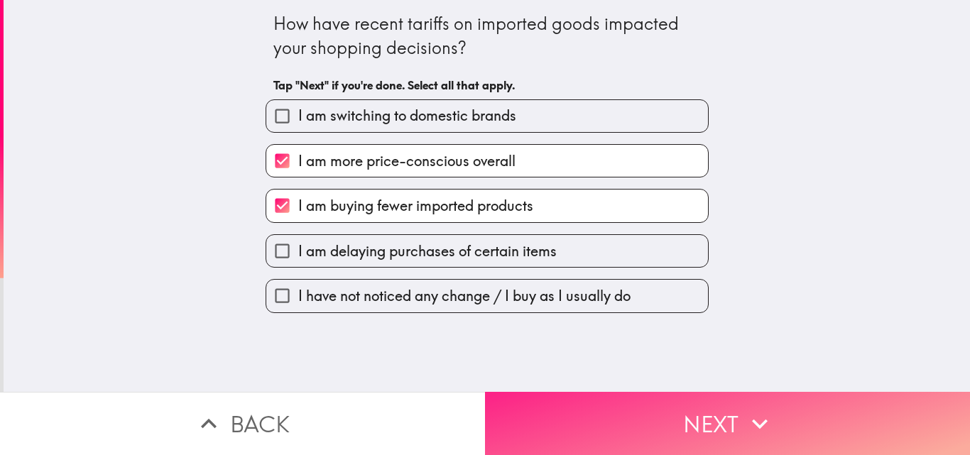
click at [659, 392] on button "Next" at bounding box center [727, 423] width 485 height 63
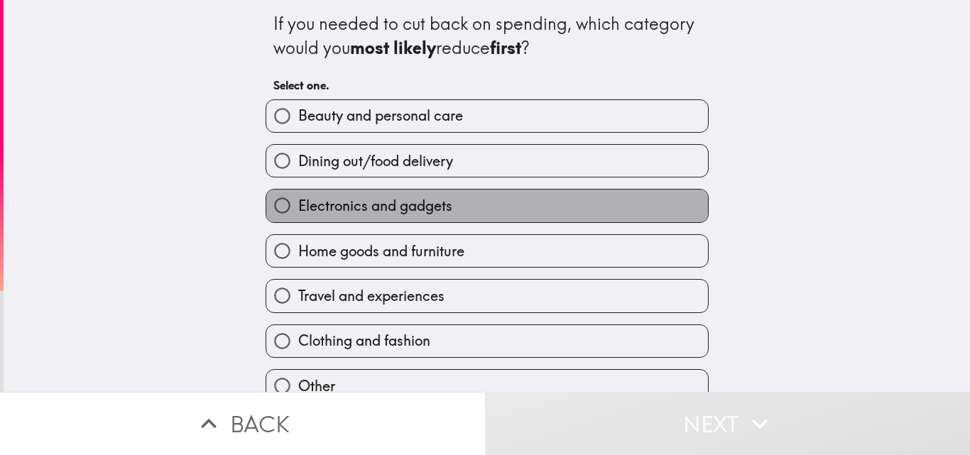
click at [326, 209] on span "Electronics and gadgets" at bounding box center [375, 206] width 154 height 20
click at [298, 209] on input "Electronics and gadgets" at bounding box center [282, 206] width 32 height 32
radio input "true"
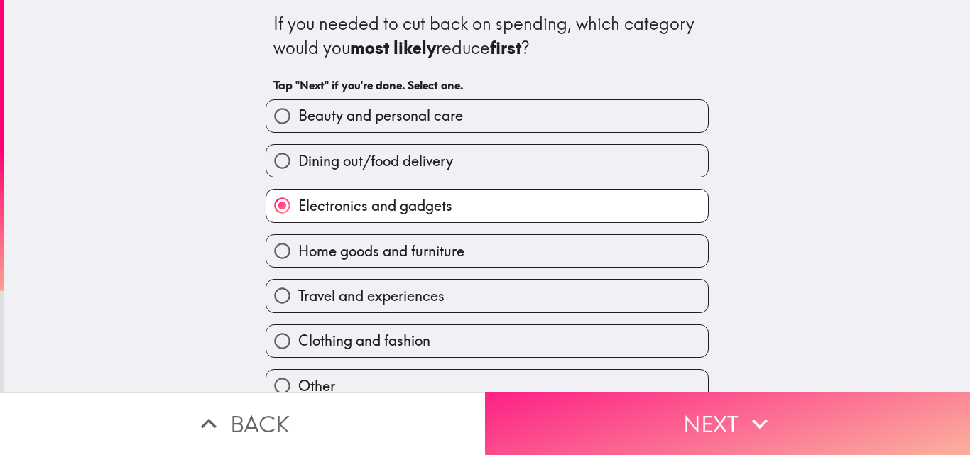
click at [621, 423] on button "Next" at bounding box center [727, 423] width 485 height 63
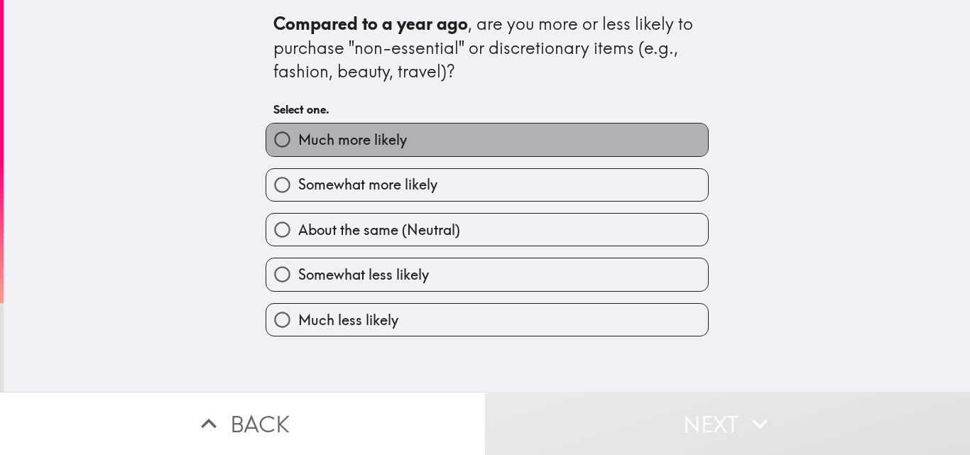
click at [401, 147] on label "Much more likely" at bounding box center [487, 140] width 442 height 32
click at [298, 147] on input "Much more likely" at bounding box center [282, 140] width 32 height 32
radio input "true"
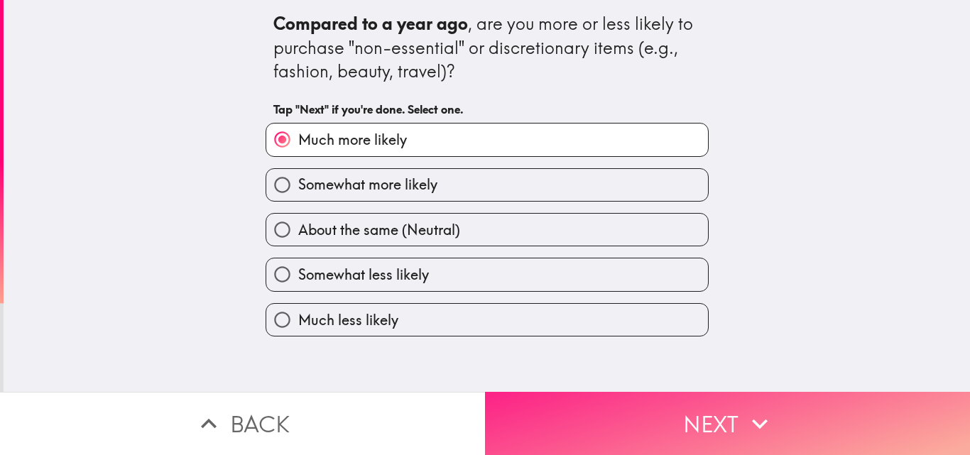
click at [642, 412] on button "Next" at bounding box center [727, 423] width 485 height 63
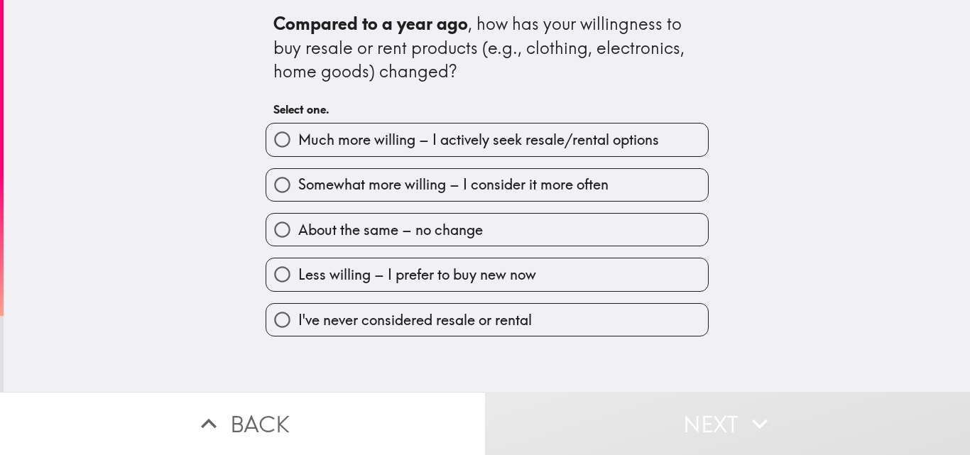
drag, startPoint x: 403, startPoint y: 190, endPoint x: 423, endPoint y: 198, distance: 22.3
click at [409, 191] on span "Somewhat more willing – I consider it more often" at bounding box center [453, 185] width 310 height 20
click at [298, 191] on input "Somewhat more willing – I consider it more often" at bounding box center [282, 185] width 32 height 32
radio input "true"
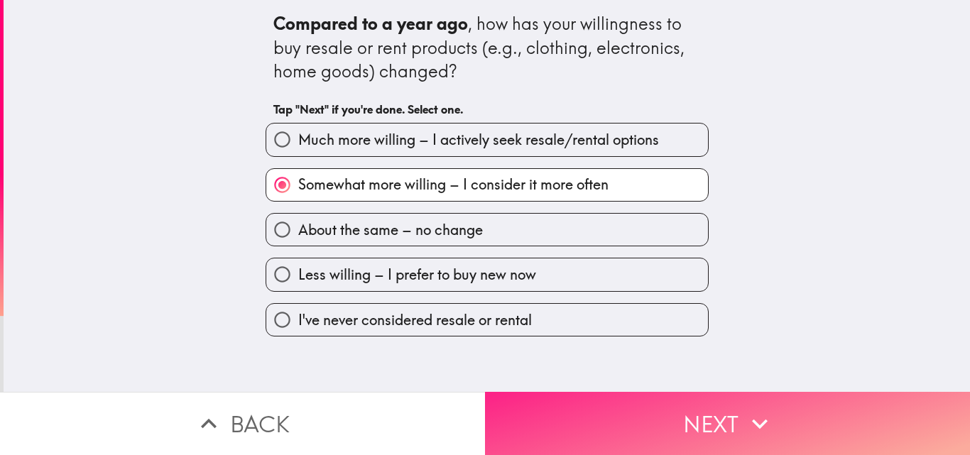
click at [677, 392] on button "Next" at bounding box center [727, 423] width 485 height 63
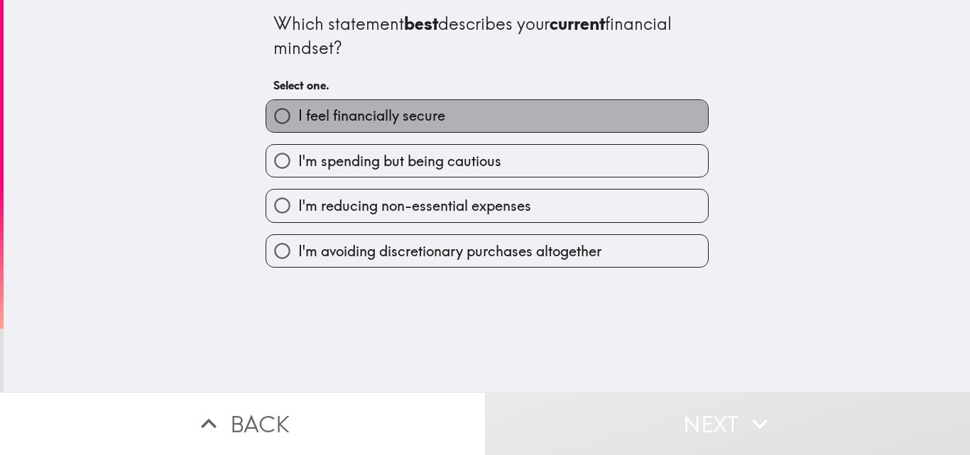
click at [444, 123] on label "I feel financially secure" at bounding box center [487, 116] width 442 height 32
click at [298, 123] on input "I feel financially secure" at bounding box center [282, 116] width 32 height 32
radio input "true"
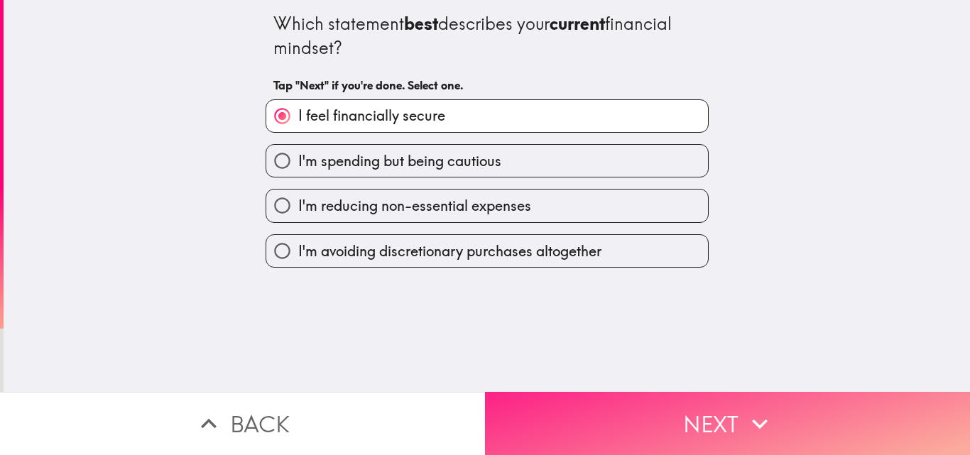
click at [713, 402] on button "Next" at bounding box center [727, 423] width 485 height 63
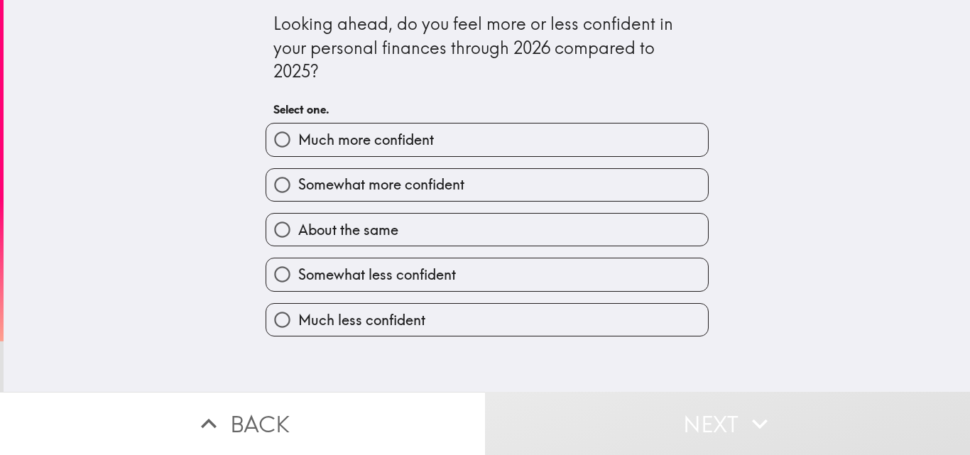
click at [432, 142] on label "Much more confident" at bounding box center [487, 140] width 442 height 32
click at [298, 142] on input "Much more confident" at bounding box center [282, 140] width 32 height 32
radio input "true"
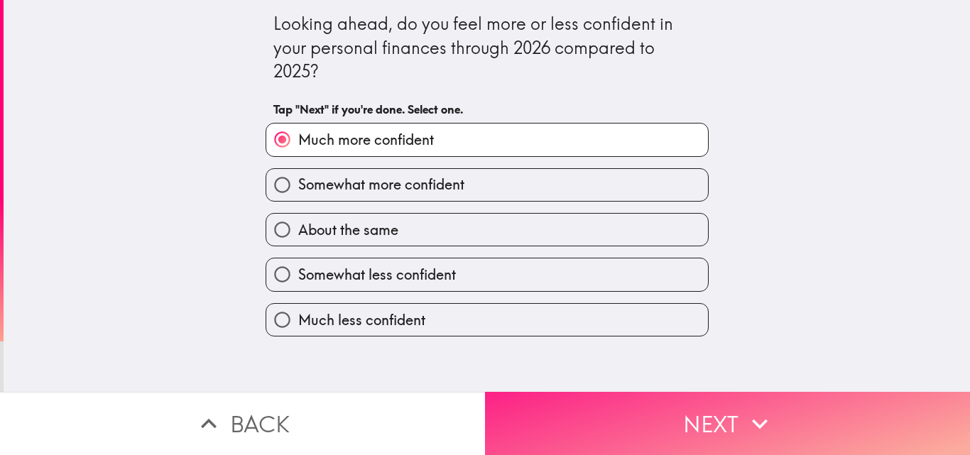
click at [701, 423] on button "Next" at bounding box center [727, 423] width 485 height 63
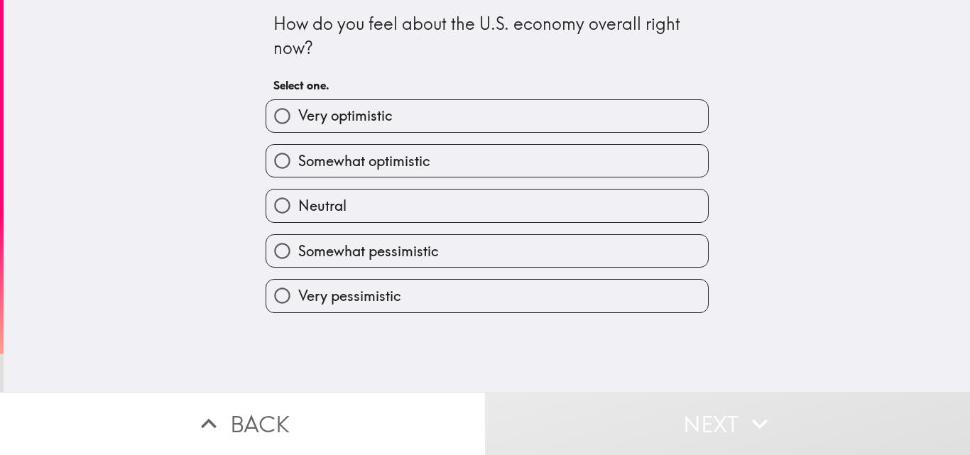
drag, startPoint x: 412, startPoint y: 167, endPoint x: 490, endPoint y: 209, distance: 88.3
click at [415, 167] on span "Somewhat optimistic" at bounding box center [364, 161] width 132 height 20
click at [298, 167] on input "Somewhat optimistic" at bounding box center [282, 161] width 32 height 32
radio input "true"
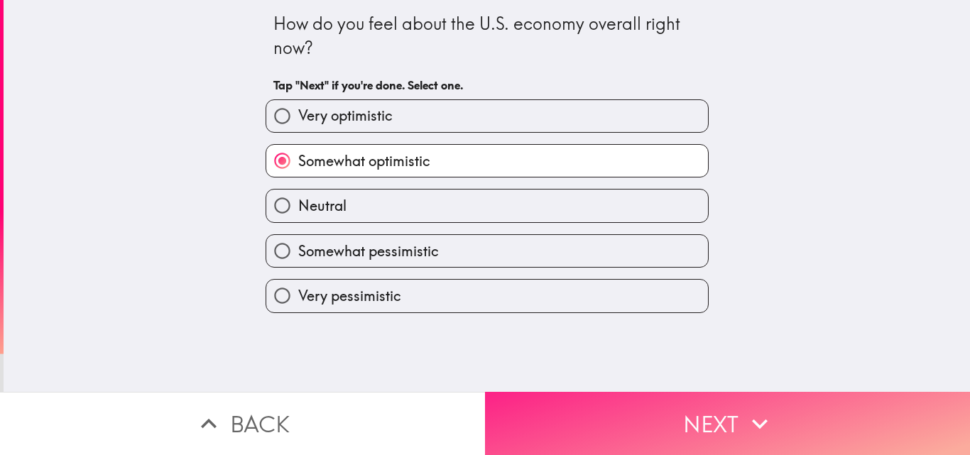
click at [703, 421] on button "Next" at bounding box center [727, 423] width 485 height 63
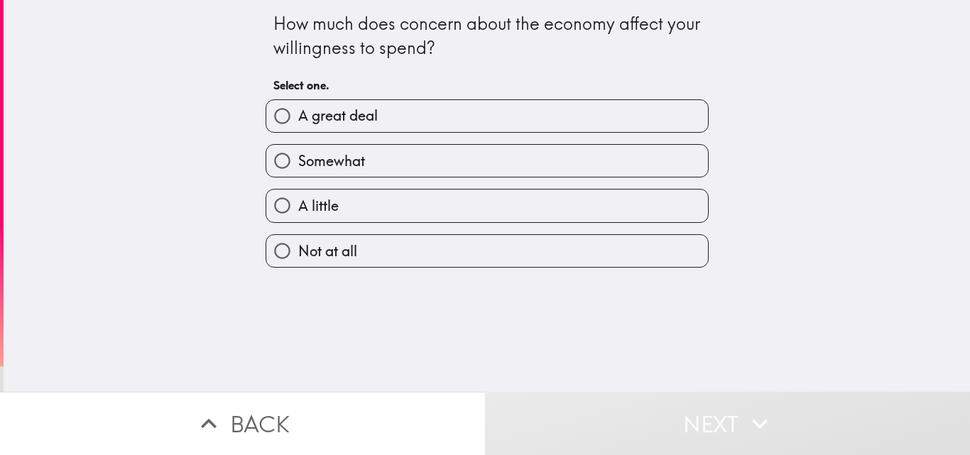
click at [384, 153] on label "Somewhat" at bounding box center [487, 161] width 442 height 32
click at [298, 153] on input "Somewhat" at bounding box center [282, 161] width 32 height 32
radio input "true"
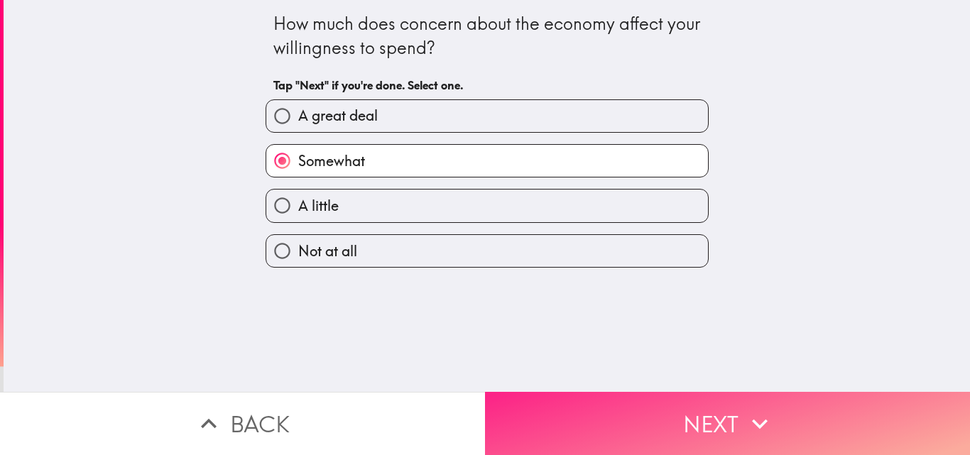
click at [752, 442] on button "Next" at bounding box center [727, 423] width 485 height 63
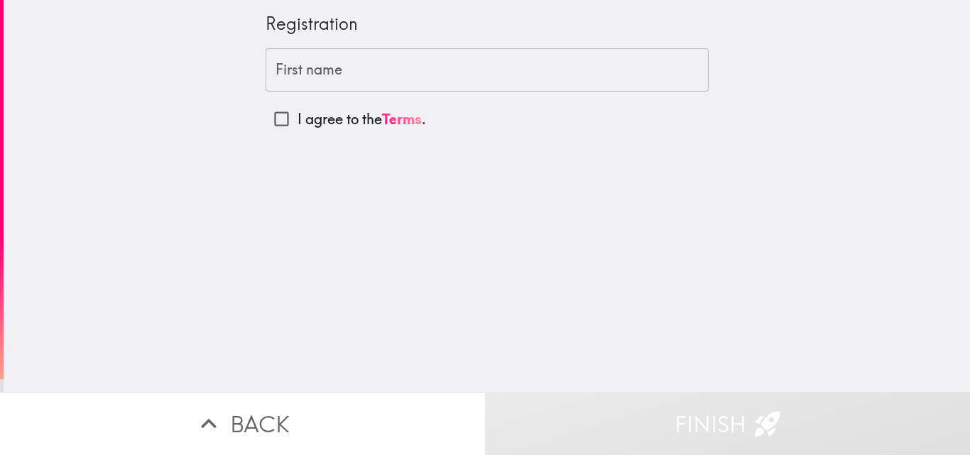
click at [355, 74] on input "First name" at bounding box center [487, 70] width 443 height 44
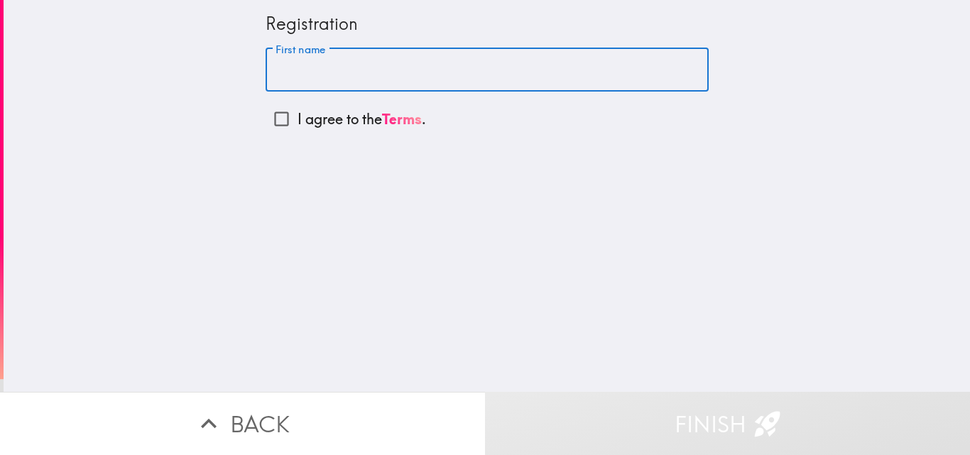
click at [332, 62] on input "First name" at bounding box center [487, 70] width 443 height 44
type input "[PERSON_NAME]"
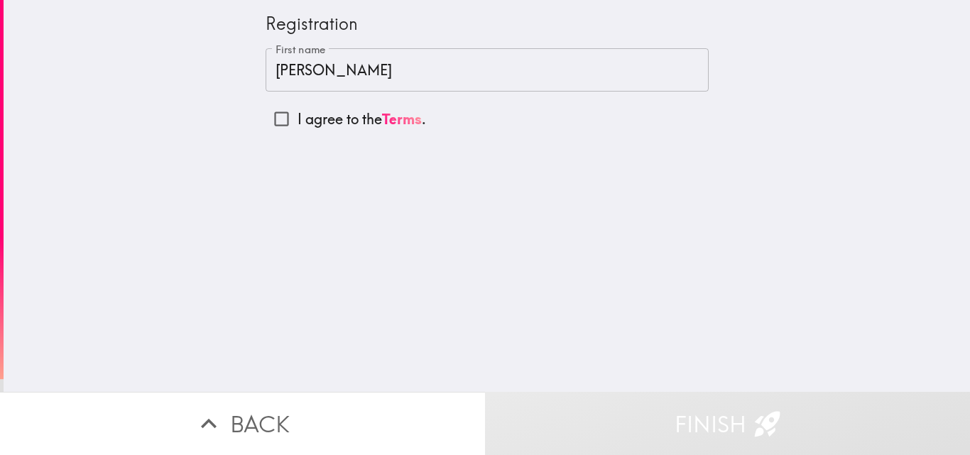
click at [412, 66] on input "[PERSON_NAME]" at bounding box center [487, 70] width 443 height 44
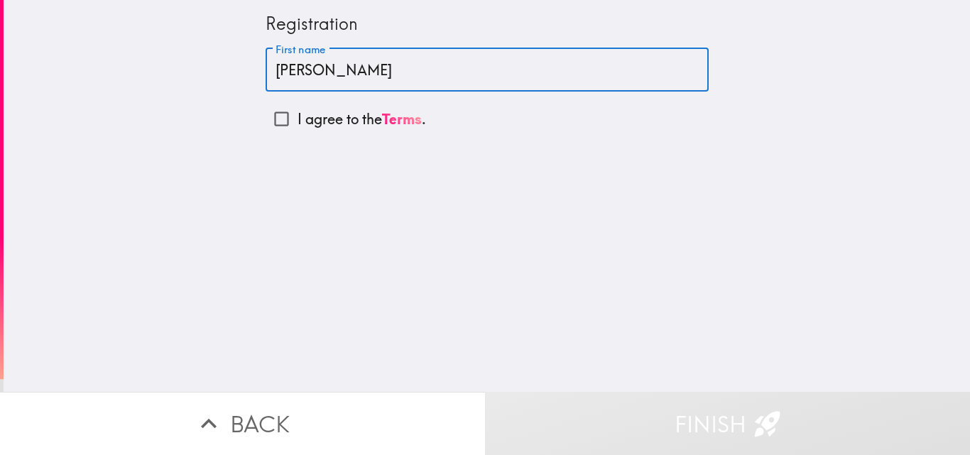
click at [266, 120] on input "I agree to the Terms ." at bounding box center [282, 119] width 32 height 32
checkbox input "true"
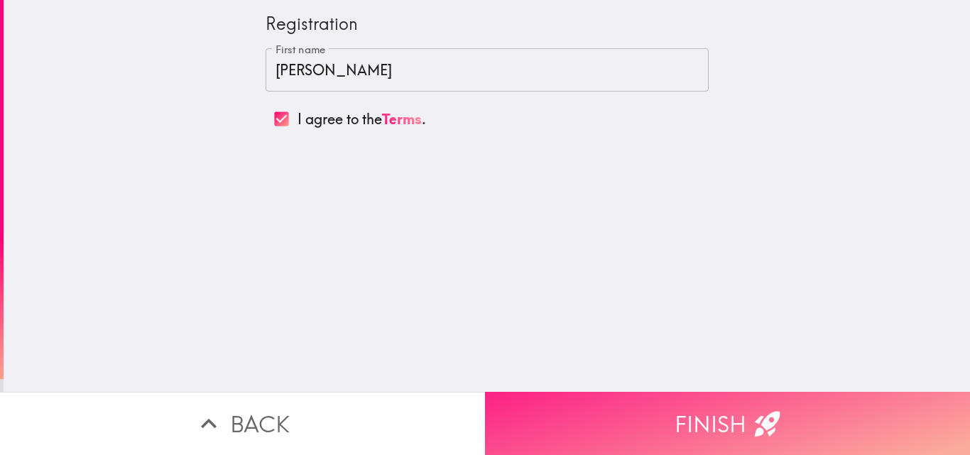
click at [648, 420] on button "Finish" at bounding box center [727, 423] width 485 height 63
